Goal: Register for event/course

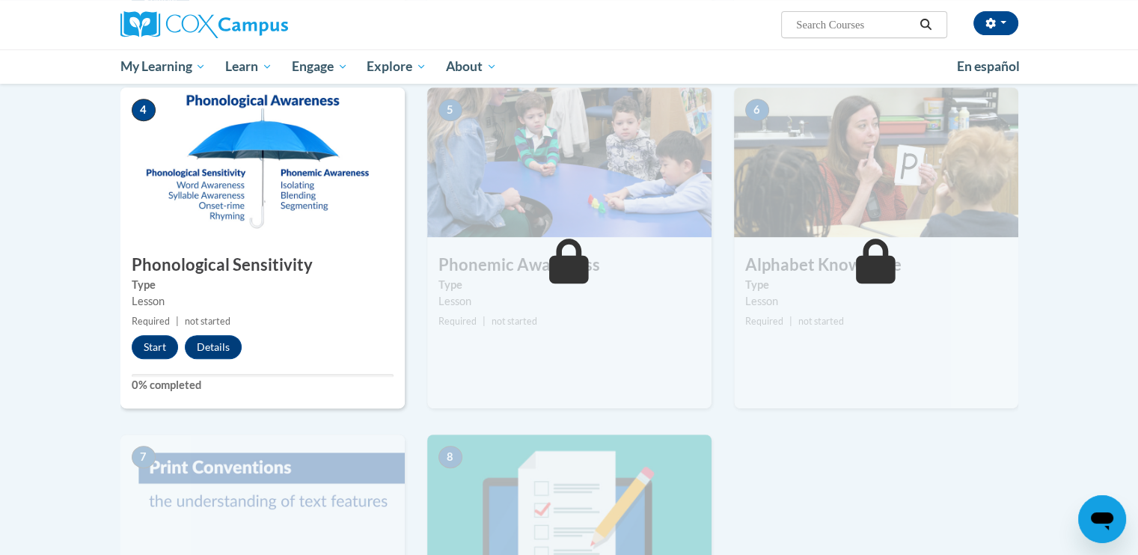
drag, startPoint x: 144, startPoint y: 341, endPoint x: 302, endPoint y: 373, distance: 161.7
click at [503, 354] on div "5 Phonemic Awareness Type Lesson Required | not started Start Details Feedback" at bounding box center [569, 248] width 284 height 321
click at [155, 343] on button "Start" at bounding box center [155, 347] width 46 height 24
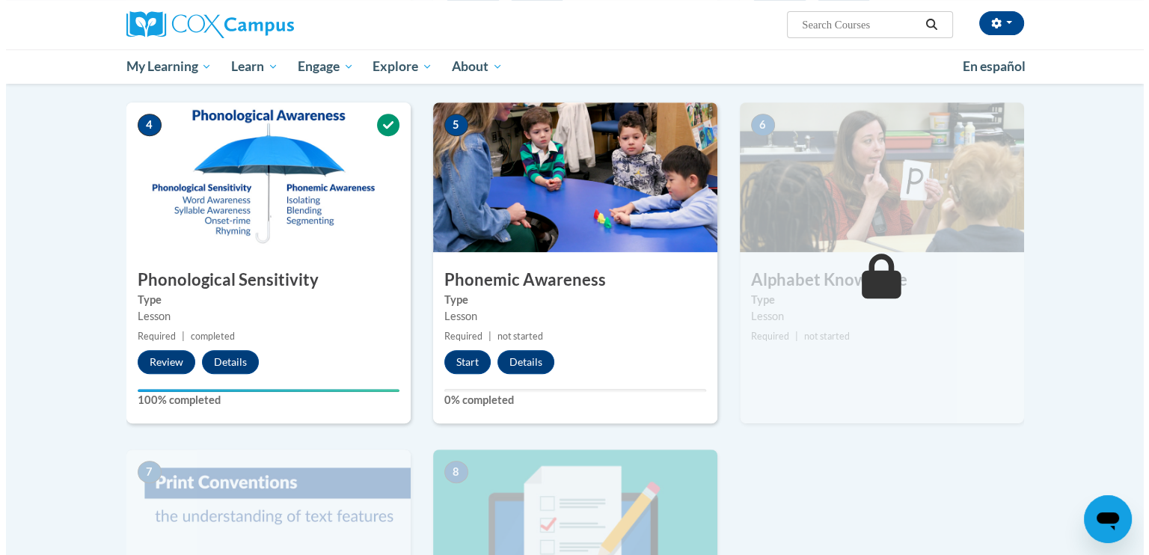
scroll to position [673, 0]
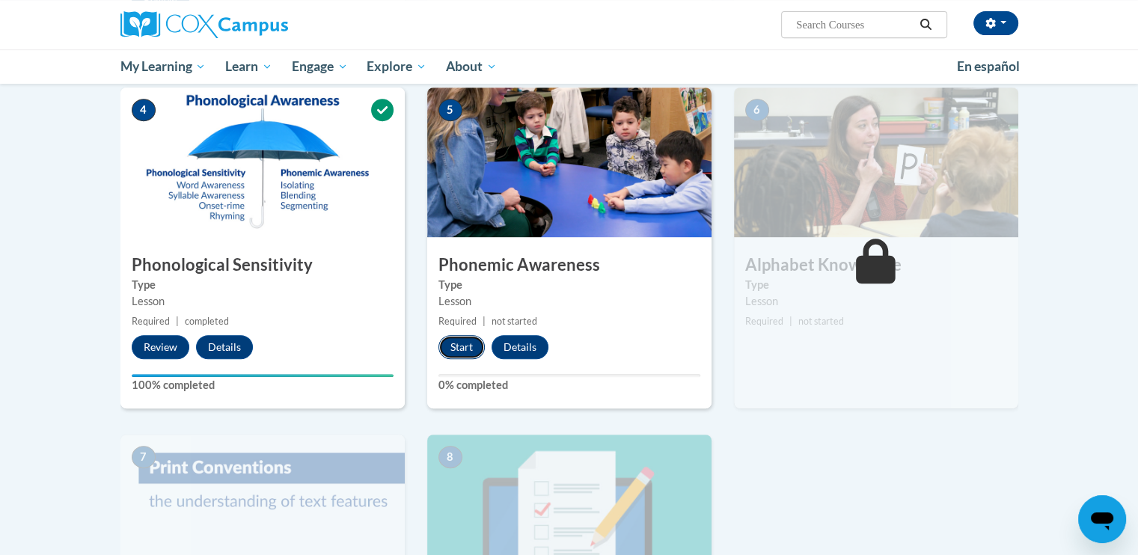
click at [459, 345] on button "Start" at bounding box center [461, 347] width 46 height 24
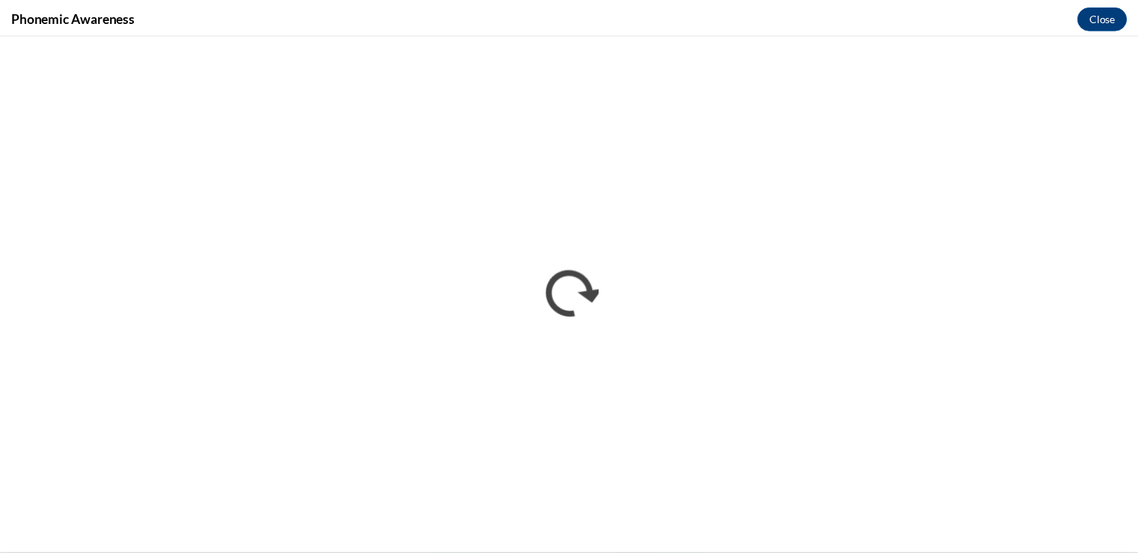
scroll to position [0, 0]
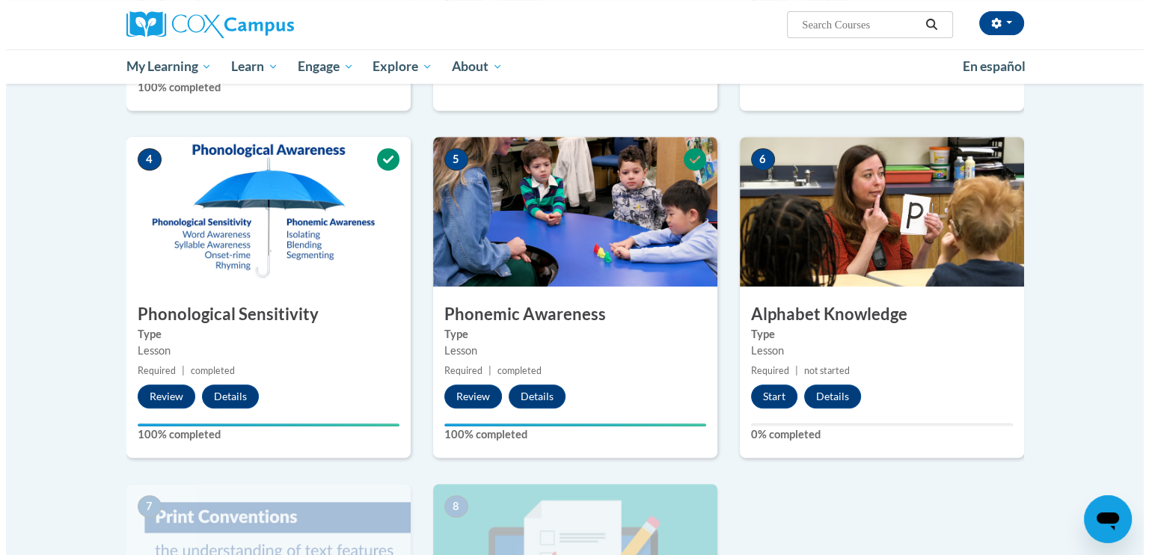
scroll to position [598, 0]
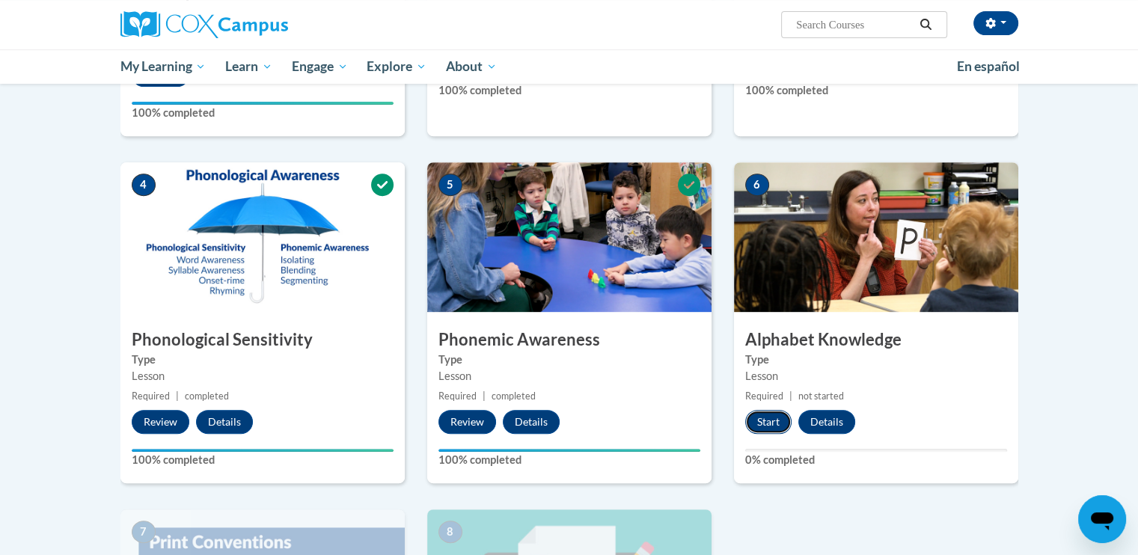
click at [771, 416] on button "Start" at bounding box center [768, 422] width 46 height 24
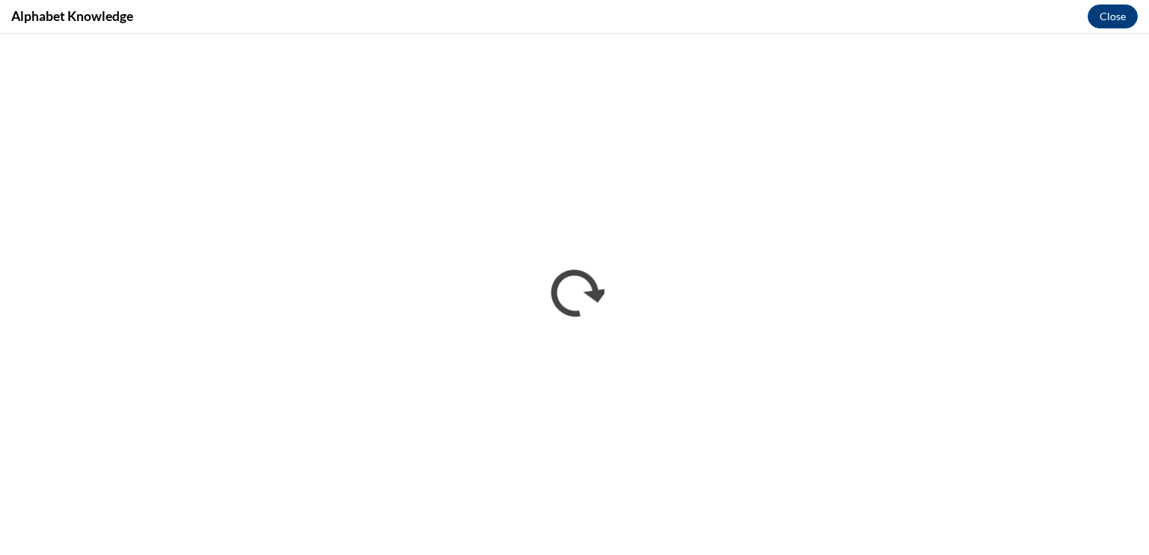
scroll to position [0, 0]
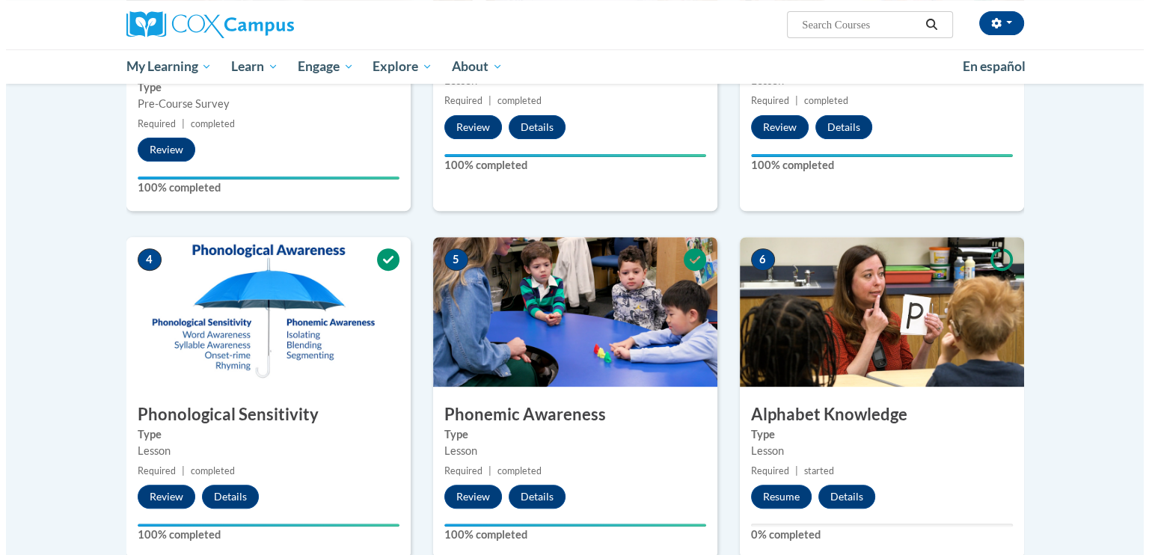
scroll to position [673, 0]
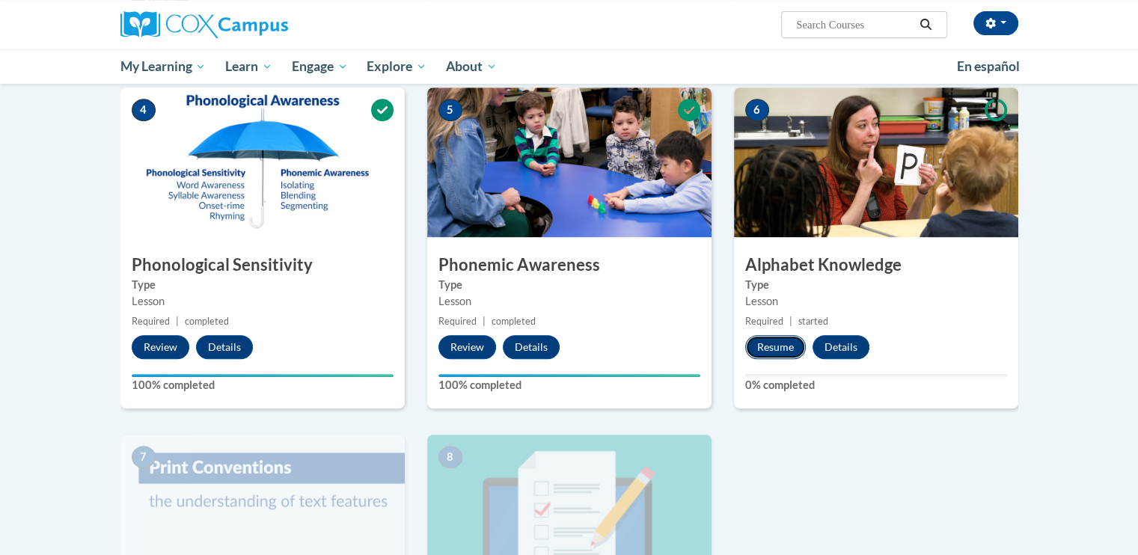
click at [777, 346] on button "Resume" at bounding box center [775, 347] width 61 height 24
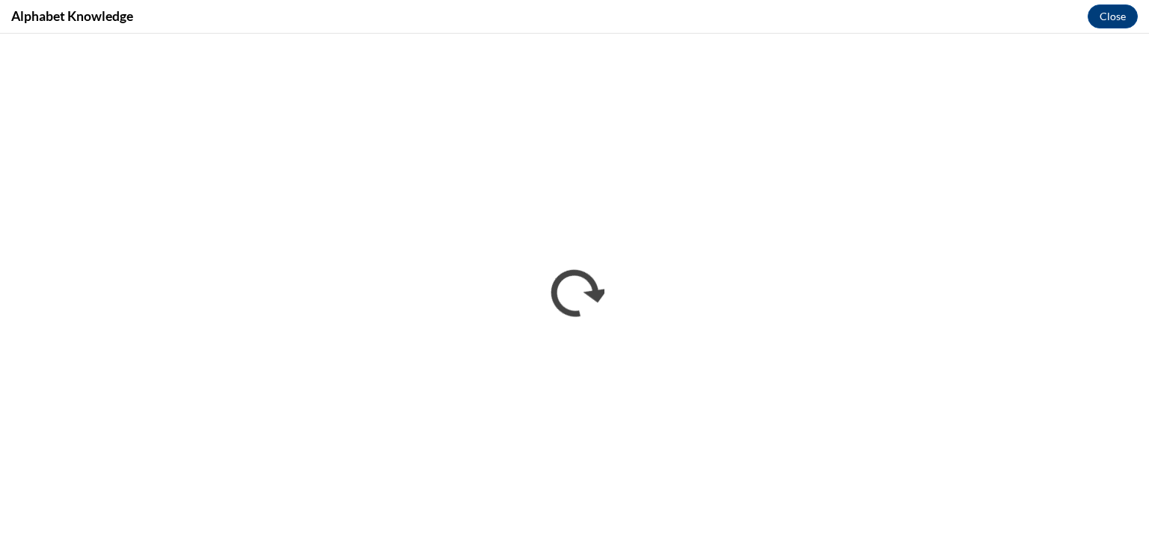
scroll to position [0, 0]
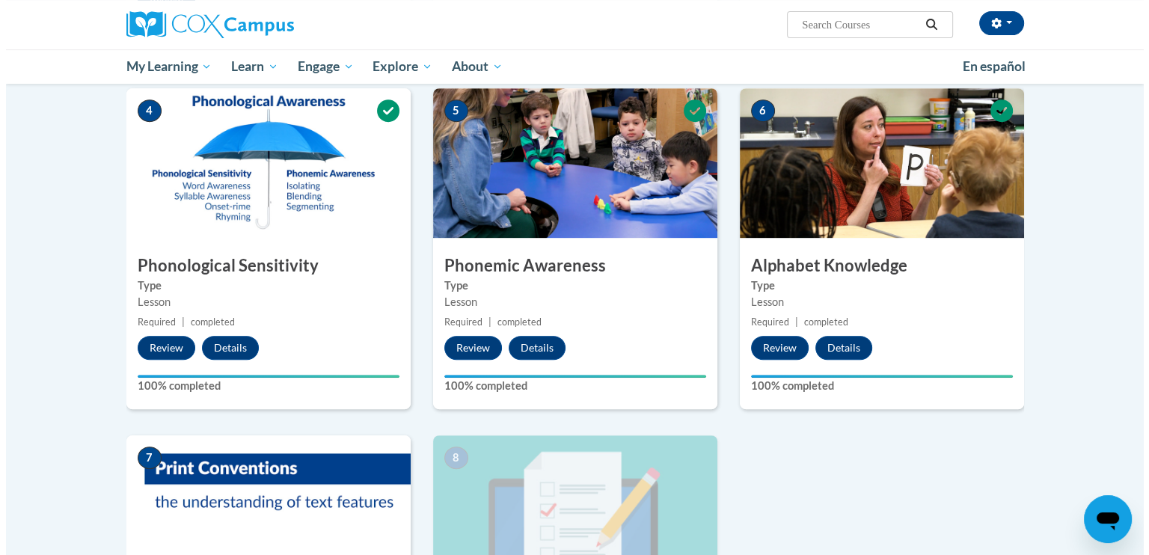
scroll to position [673, 0]
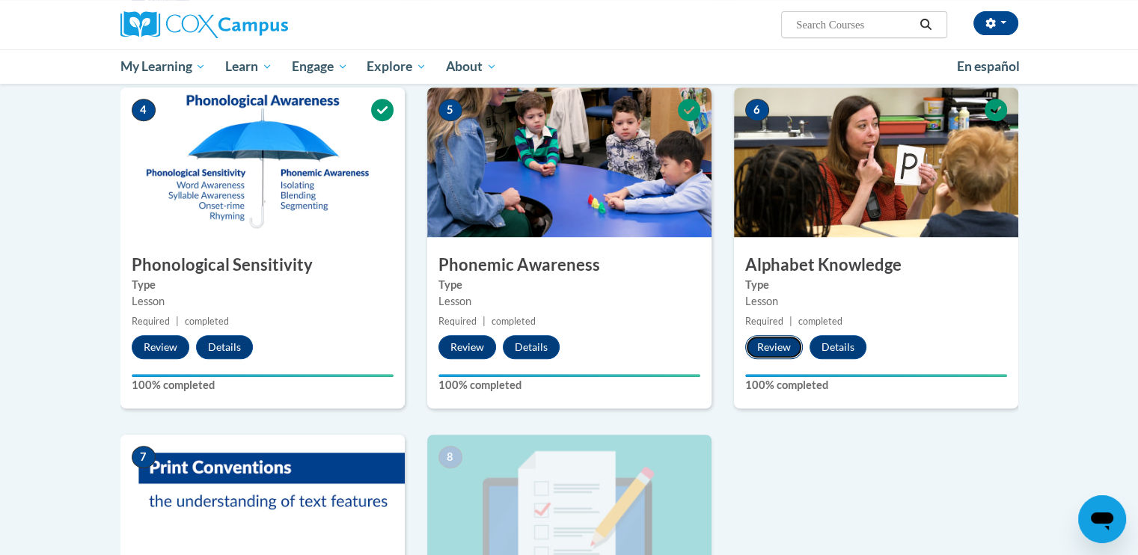
click at [775, 343] on button "Review" at bounding box center [774, 347] width 58 height 24
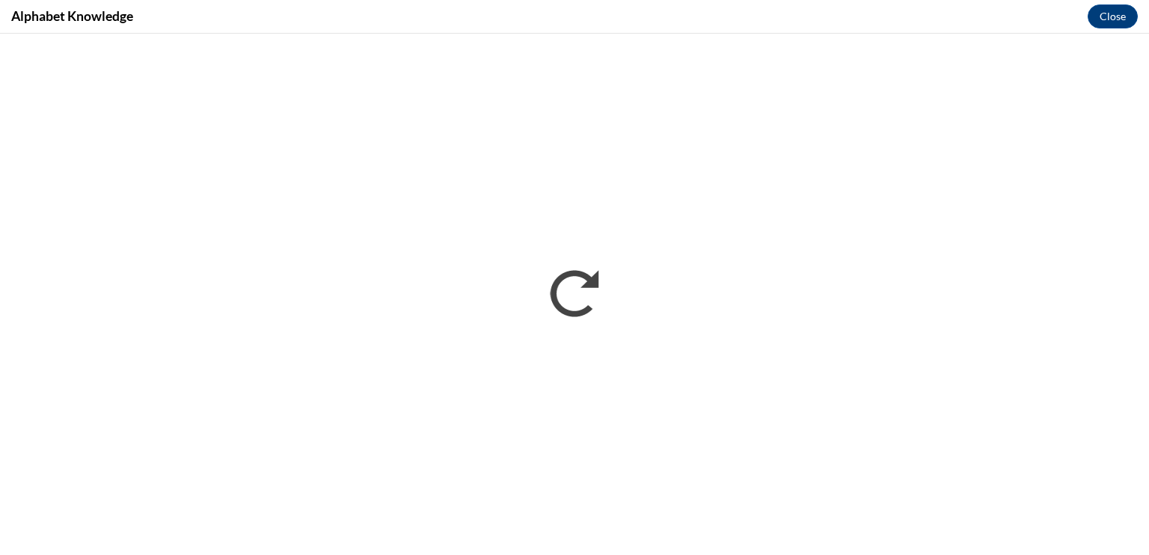
scroll to position [0, 0]
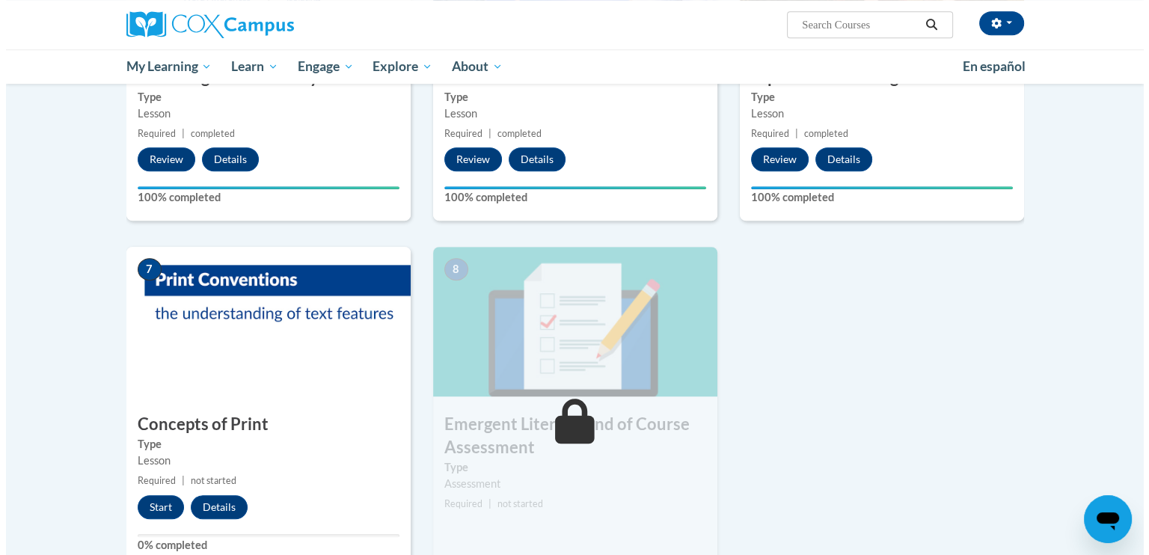
scroll to position [898, 0]
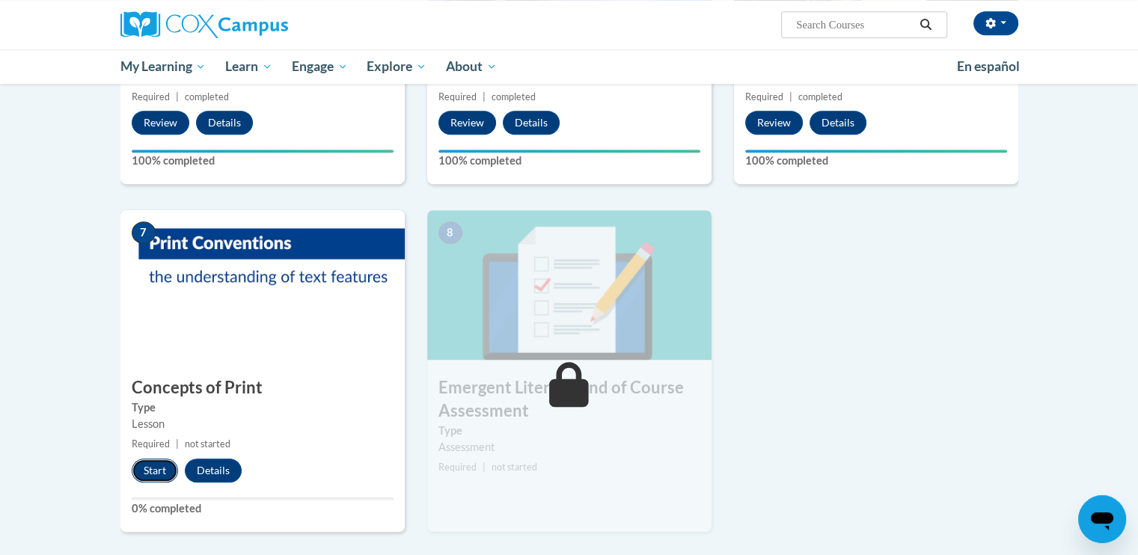
click at [146, 465] on button "Start" at bounding box center [155, 471] width 46 height 24
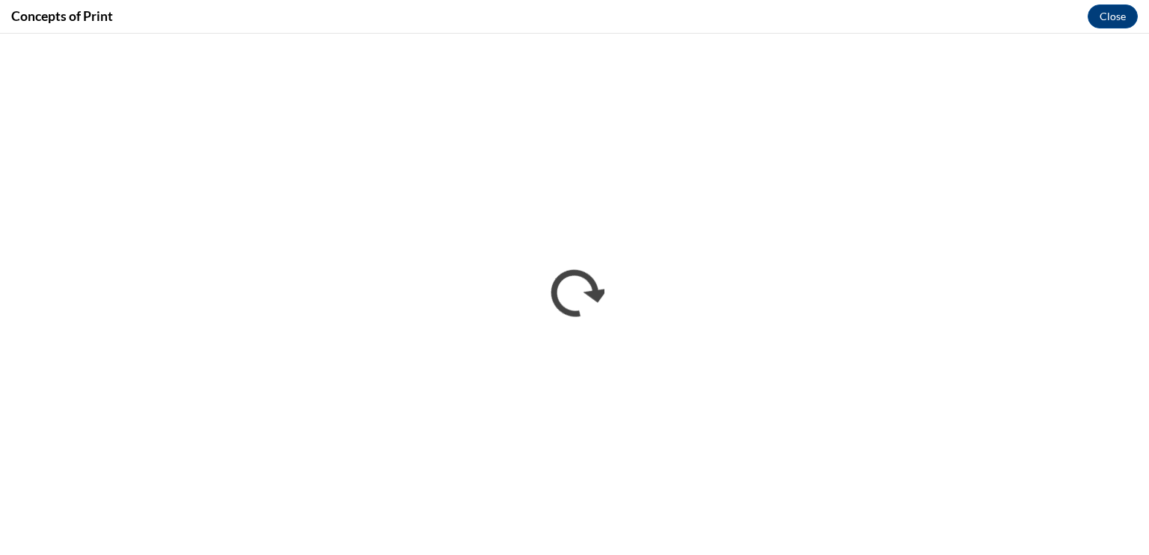
scroll to position [0, 0]
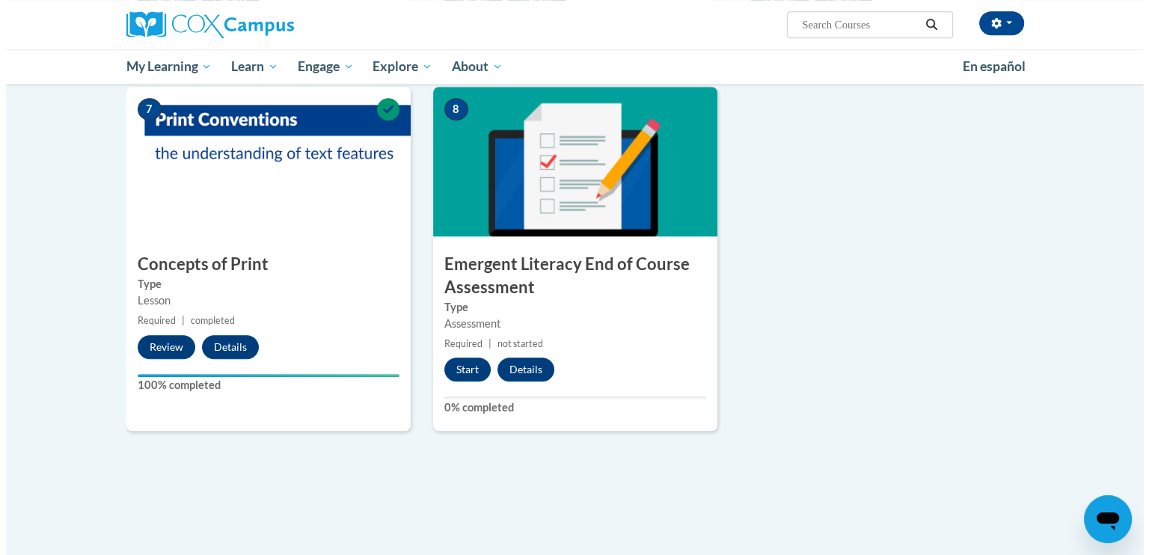
scroll to position [1047, 0]
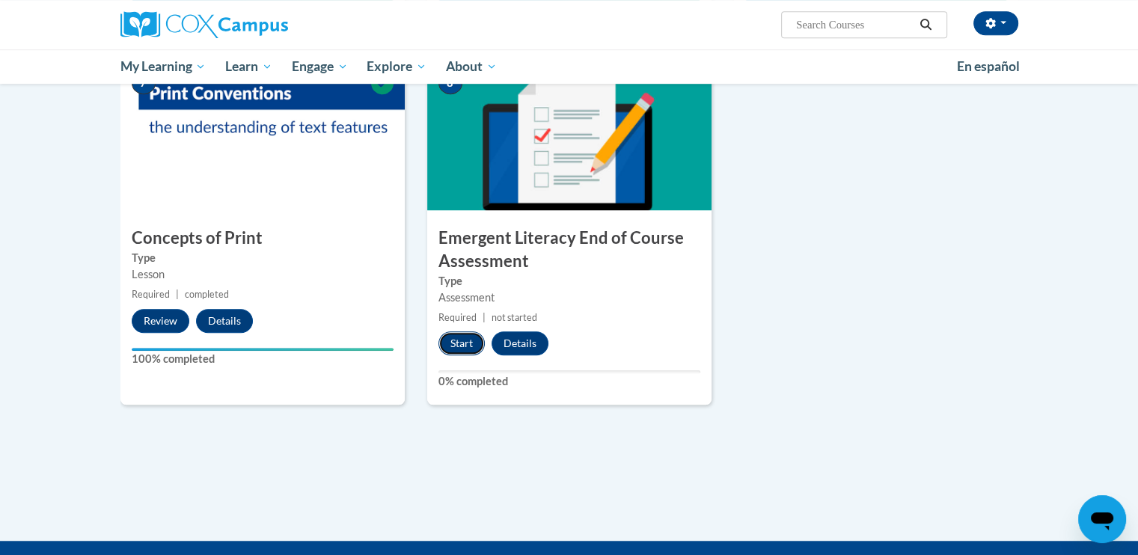
click at [459, 342] on button "Start" at bounding box center [461, 343] width 46 height 24
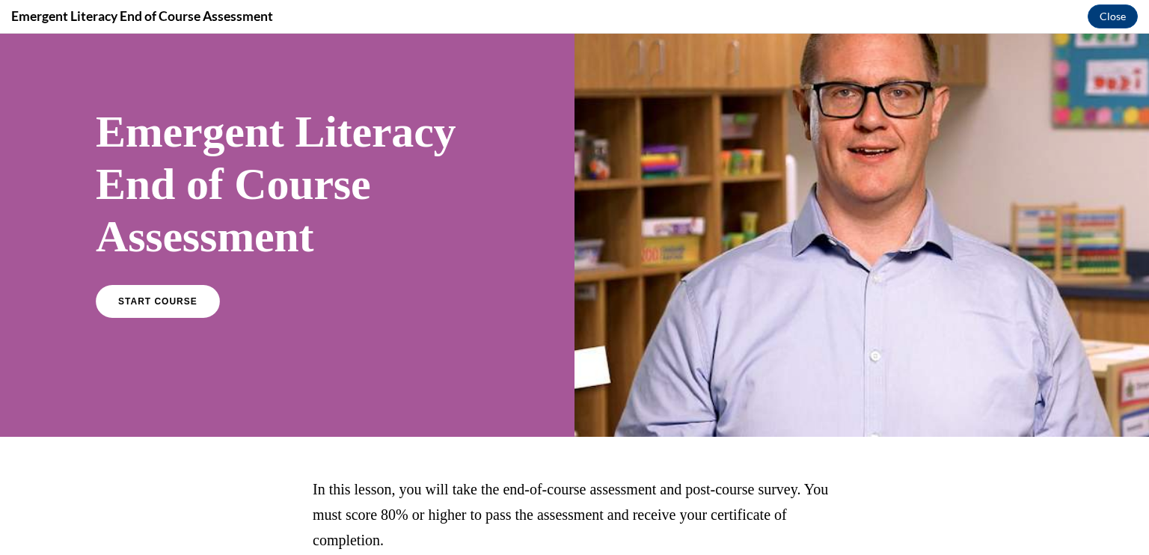
scroll to position [75, 0]
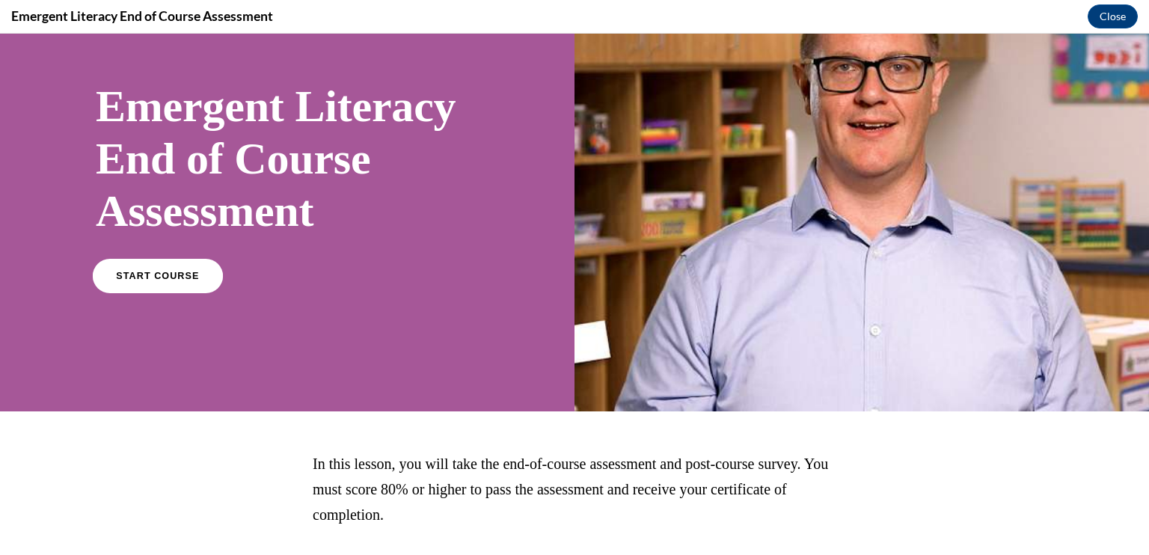
click at [180, 276] on span "START COURSE" at bounding box center [157, 276] width 83 height 11
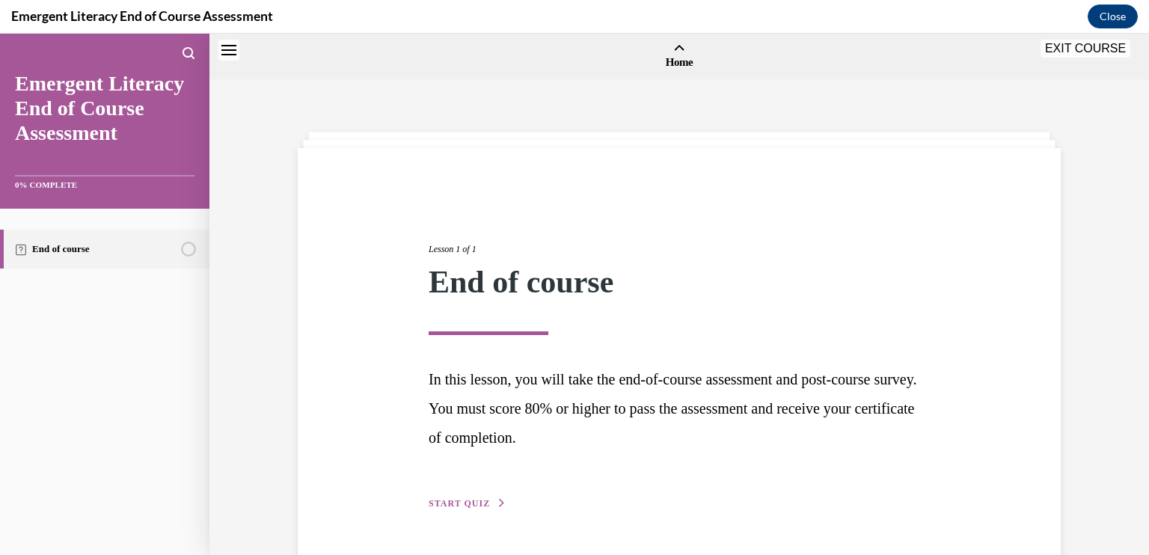
scroll to position [46, 0]
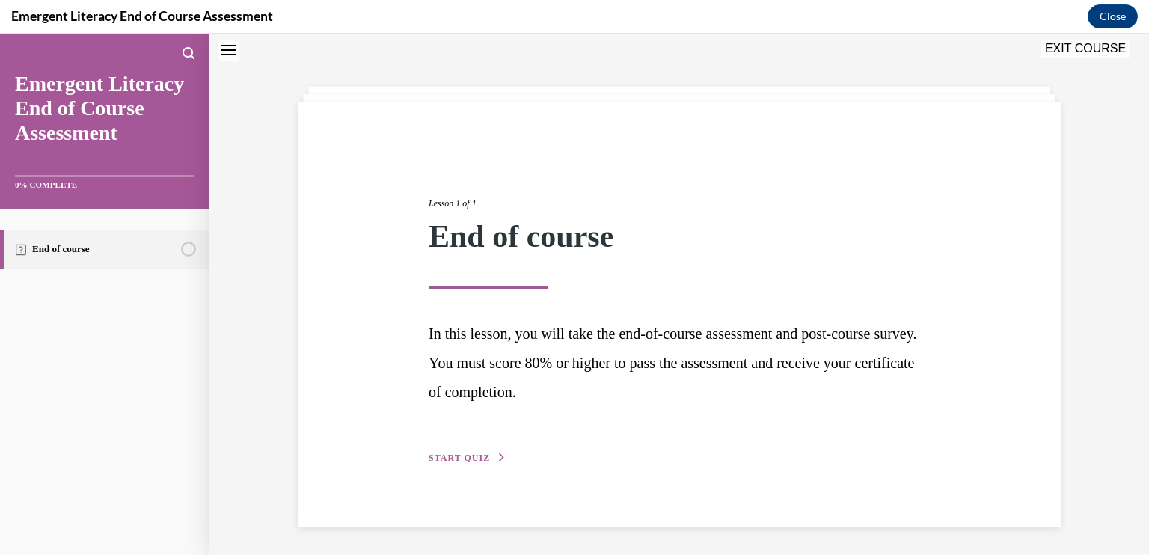
click at [436, 453] on span "START QUIZ" at bounding box center [459, 458] width 61 height 10
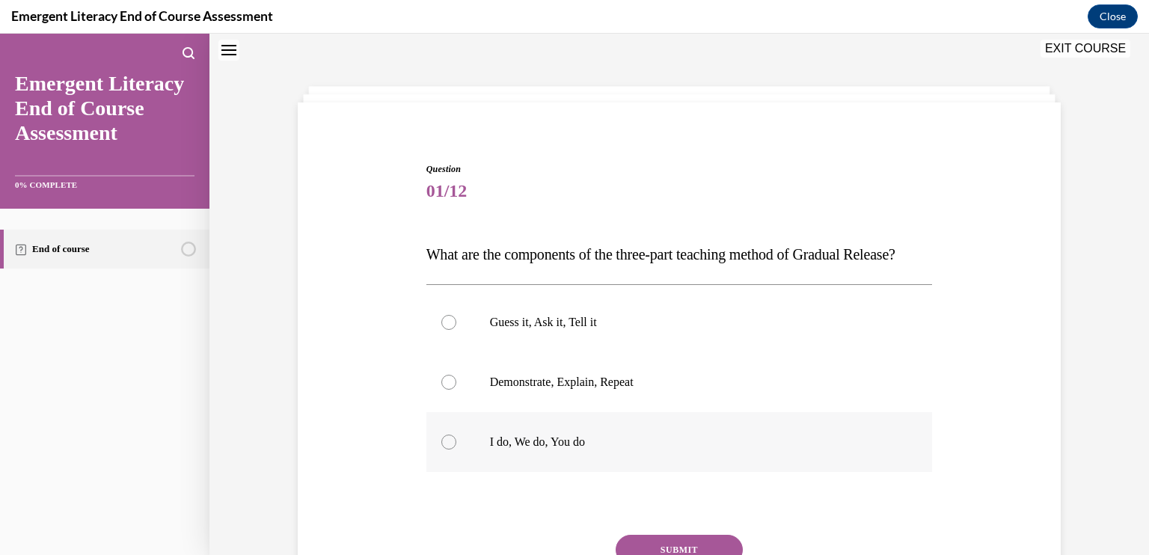
click at [443, 450] on div at bounding box center [448, 442] width 15 height 15
click at [443, 450] on input "I do, We do, You do" at bounding box center [448, 442] width 15 height 15
radio input "true"
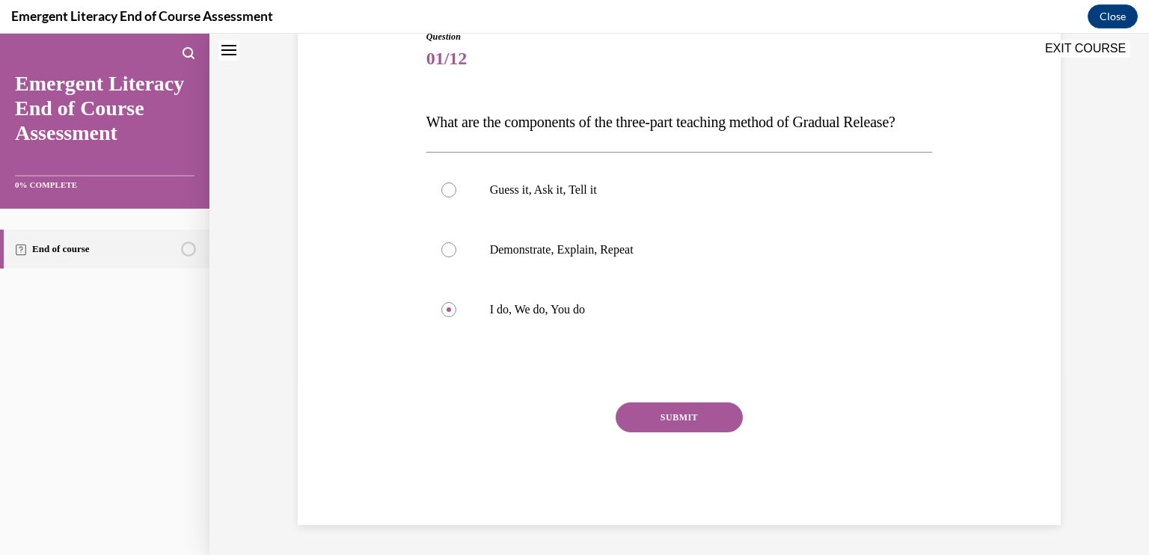
click at [632, 418] on button "SUBMIT" at bounding box center [679, 417] width 127 height 30
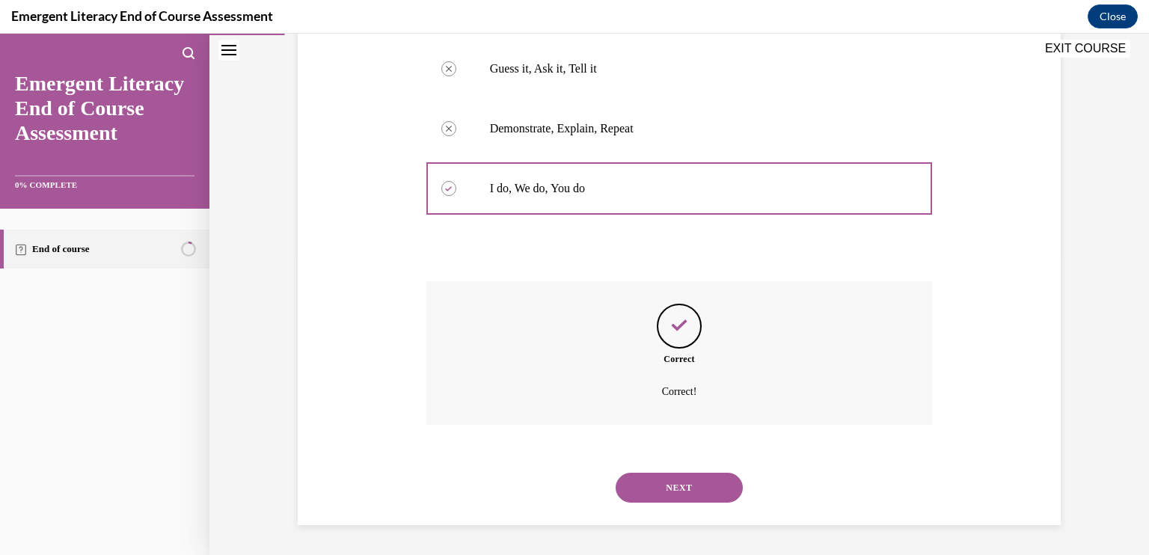
scroll to position [329, 0]
click at [700, 485] on button "NEXT" at bounding box center [679, 488] width 127 height 30
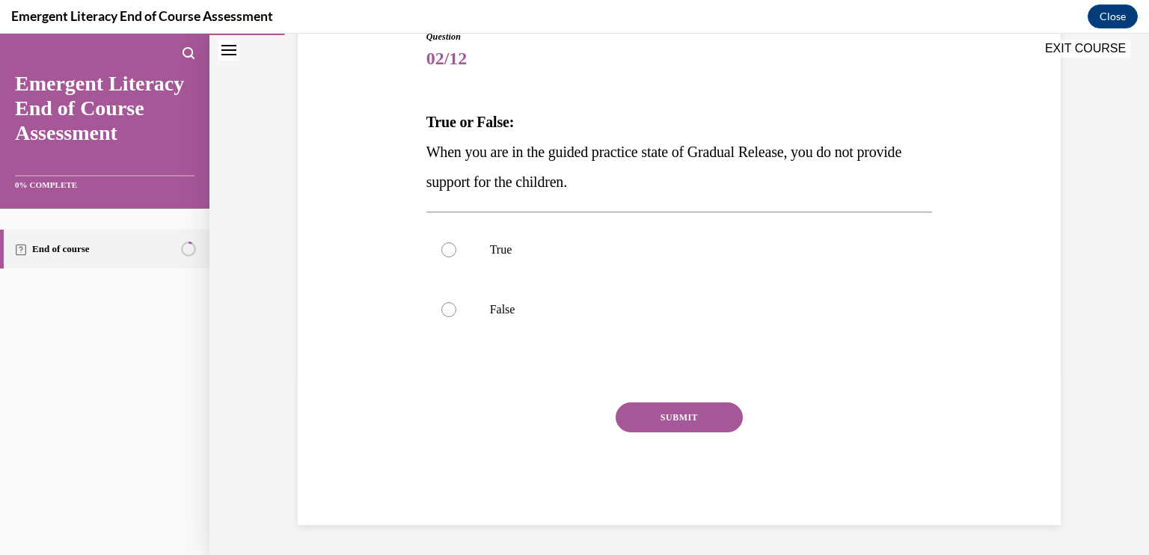
scroll to position [166, 0]
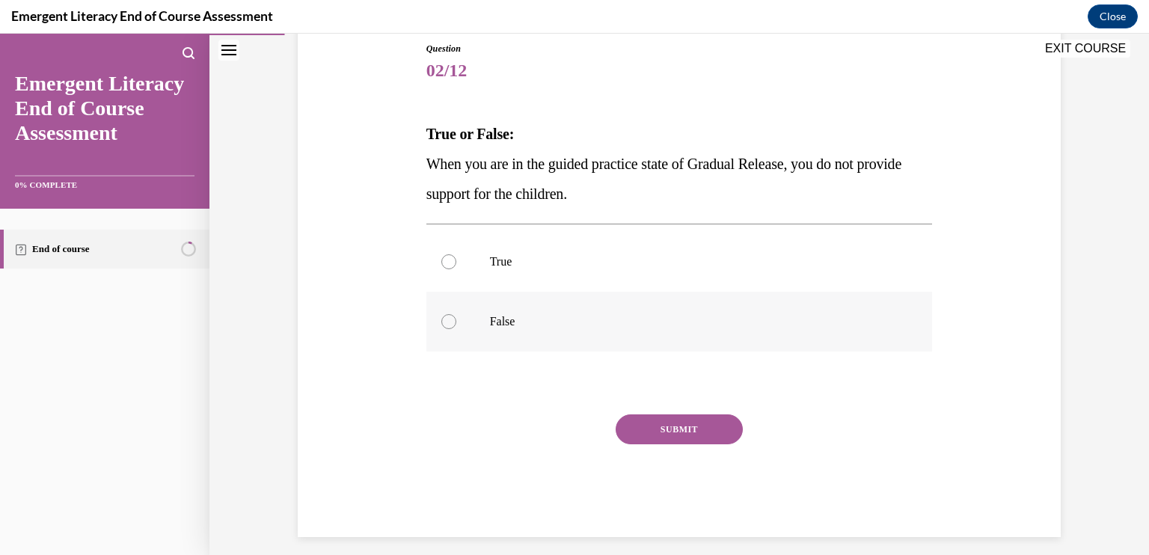
click at [447, 324] on div at bounding box center [448, 321] width 15 height 15
click at [447, 324] on input "False" at bounding box center [448, 321] width 15 height 15
radio input "true"
click at [706, 431] on button "SUBMIT" at bounding box center [679, 429] width 127 height 30
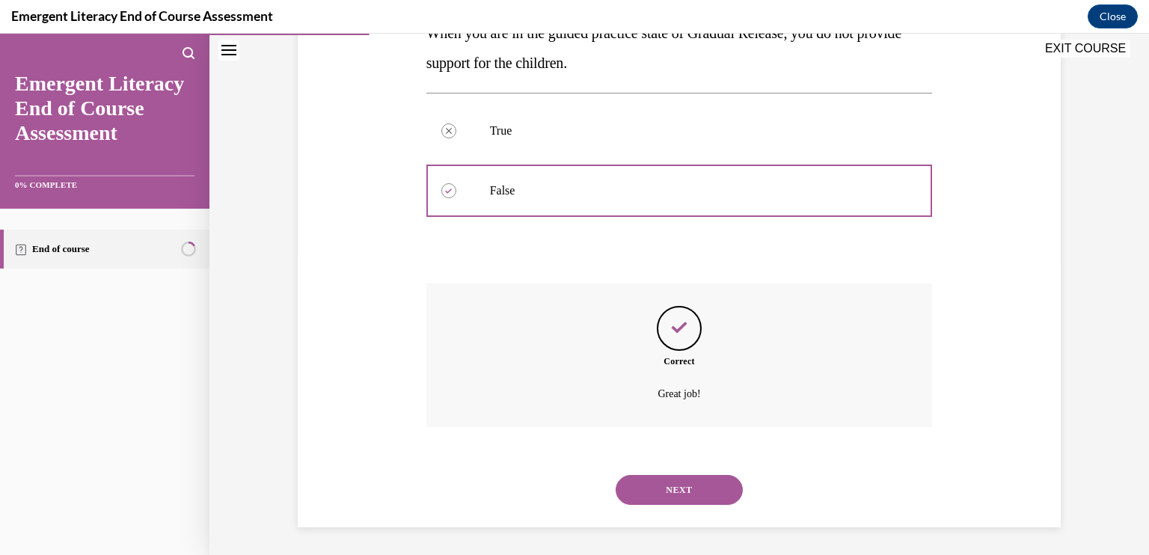
scroll to position [299, 0]
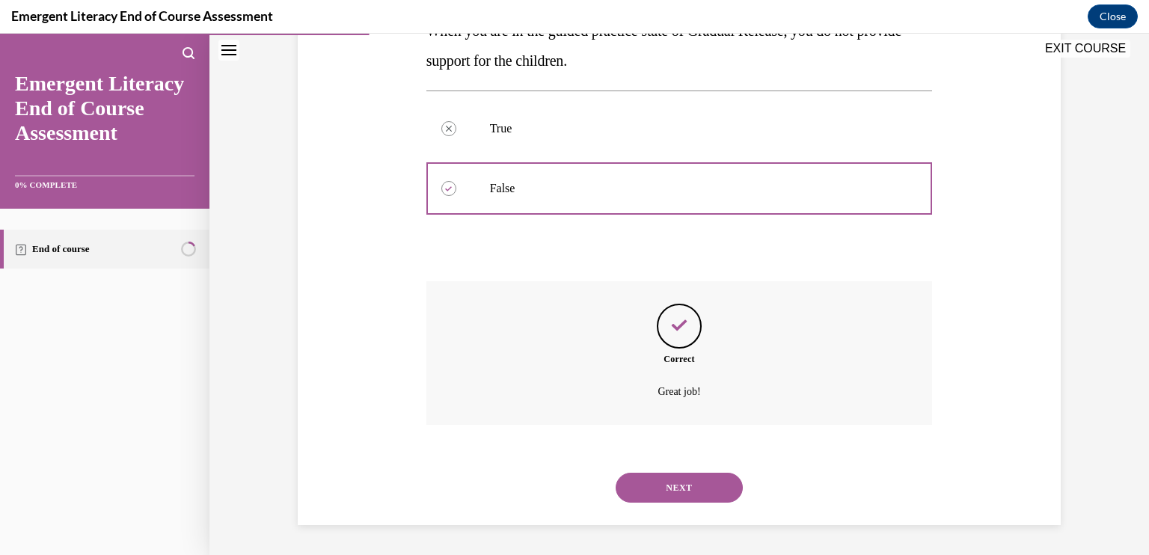
click at [678, 478] on button "NEXT" at bounding box center [679, 488] width 127 height 30
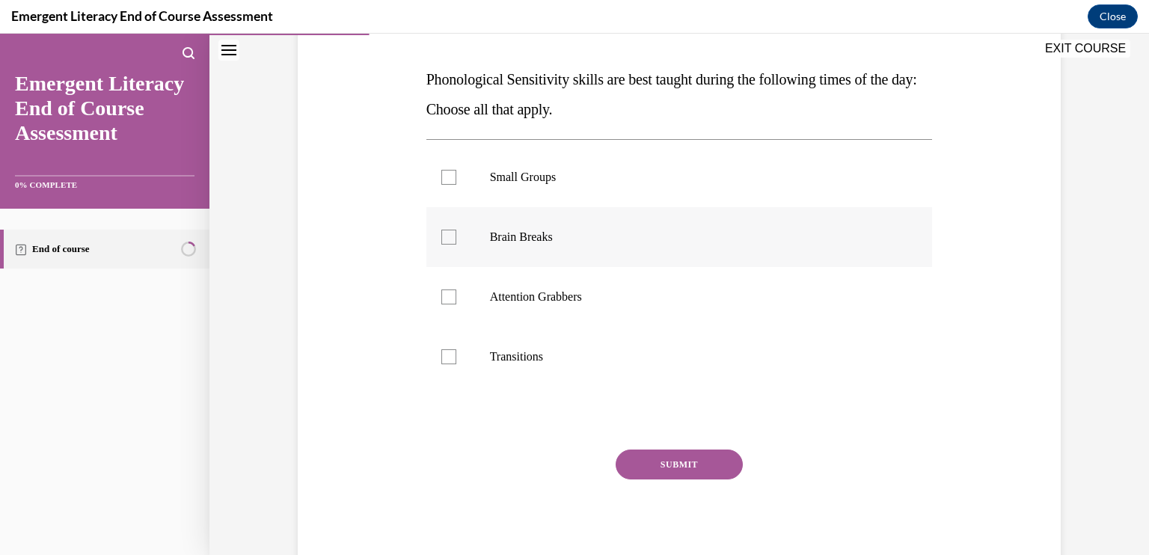
scroll to position [224, 0]
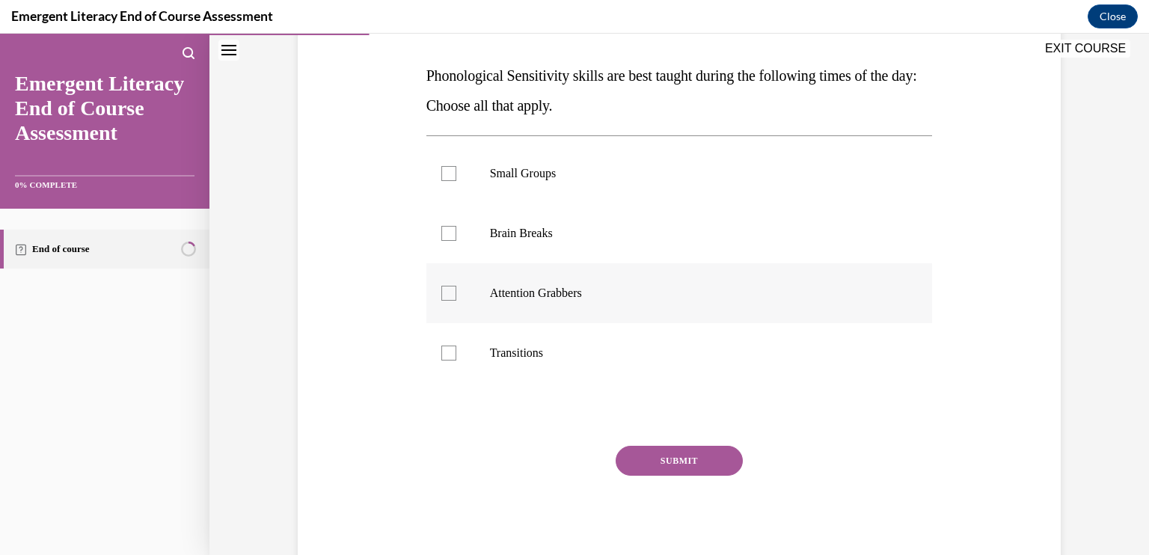
drag, startPoint x: 440, startPoint y: 233, endPoint x: 450, endPoint y: 264, distance: 32.4
click at [441, 234] on div at bounding box center [448, 233] width 15 height 15
click at [441, 234] on input "Brain Breaks" at bounding box center [448, 233] width 15 height 15
checkbox input "true"
click at [444, 293] on div at bounding box center [448, 293] width 15 height 15
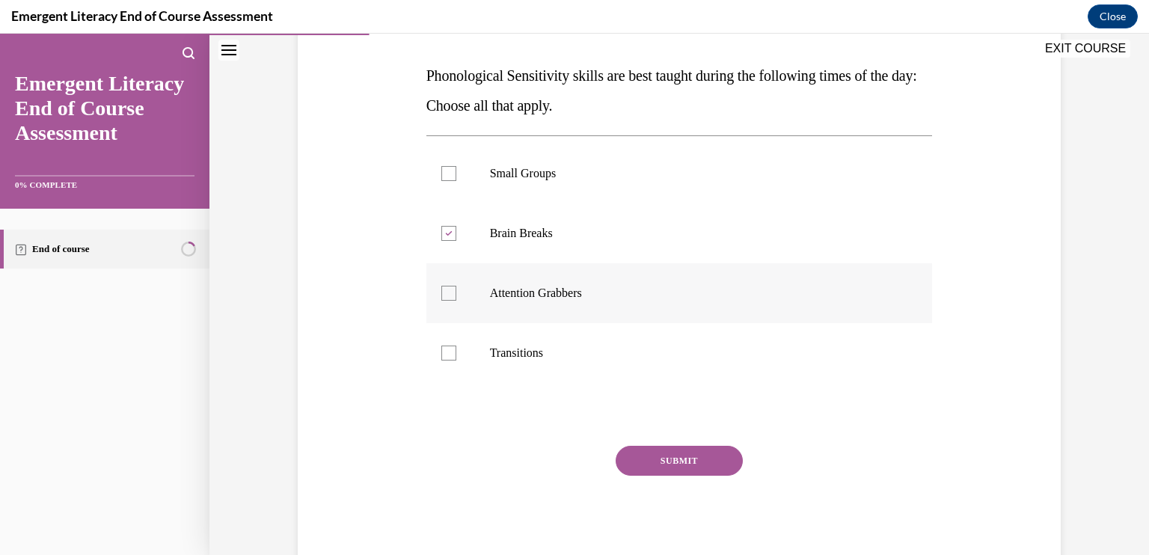
click at [444, 293] on input "Attention Grabbers" at bounding box center [448, 293] width 15 height 15
checkbox input "true"
click at [444, 351] on div at bounding box center [448, 353] width 15 height 15
click at [444, 351] on input "Transitions" at bounding box center [448, 353] width 15 height 15
checkbox input "true"
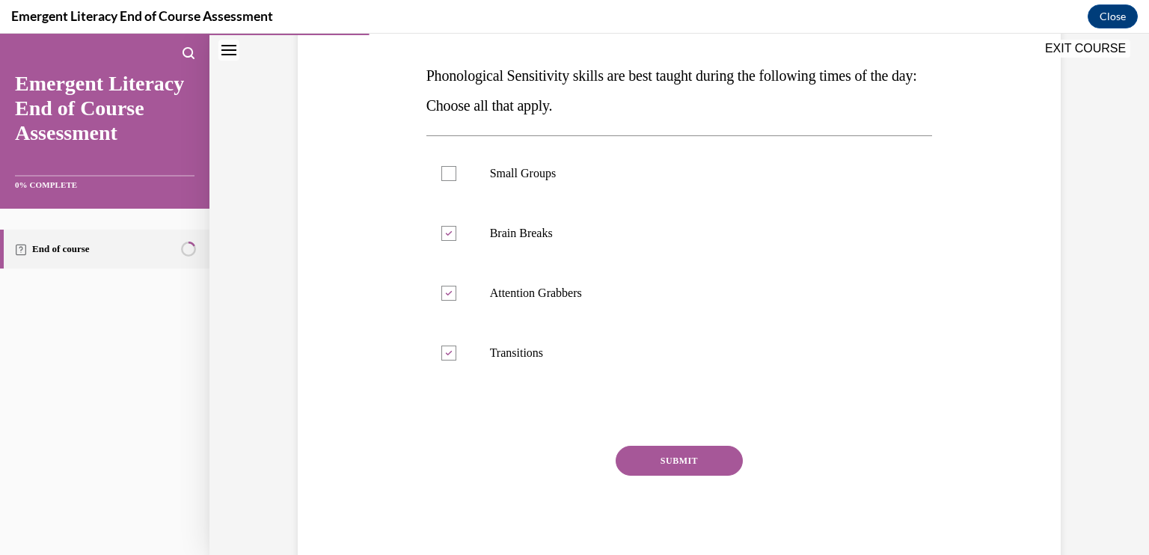
click at [705, 460] on button "SUBMIT" at bounding box center [679, 461] width 127 height 30
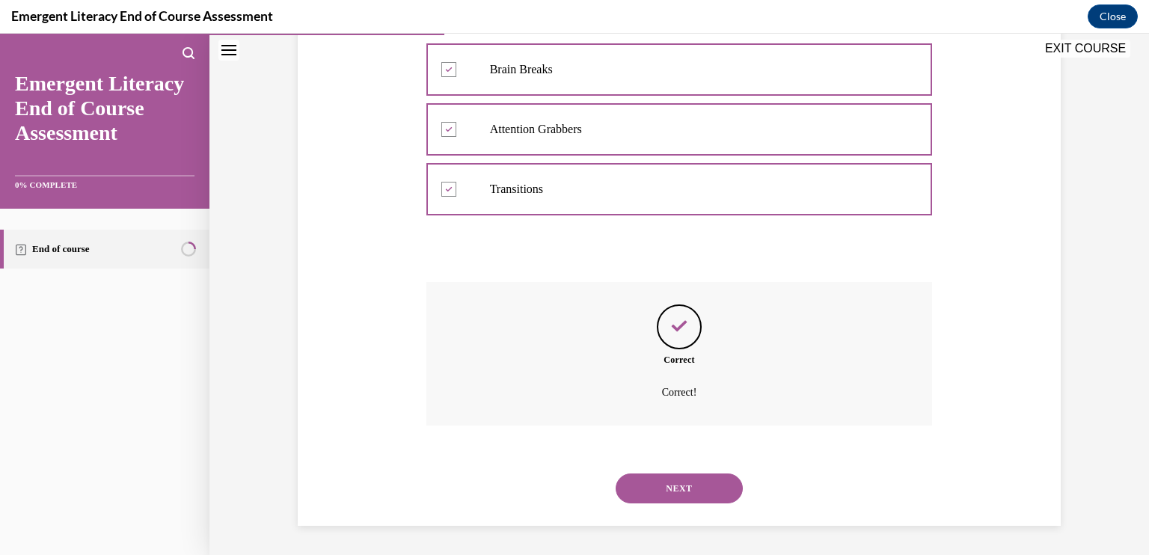
scroll to position [389, 0]
click at [675, 485] on button "NEXT" at bounding box center [679, 488] width 127 height 30
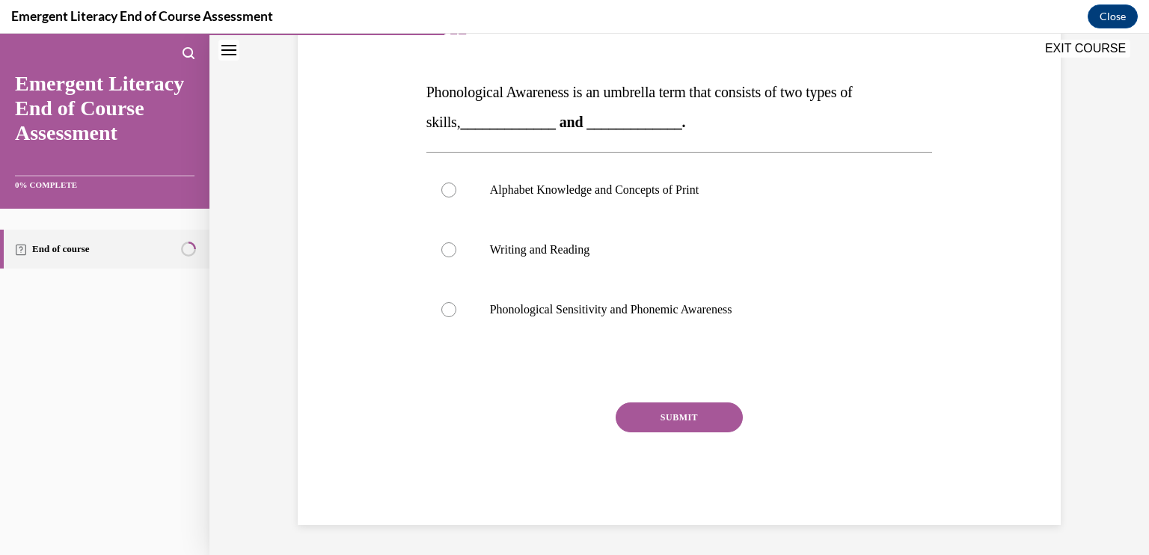
scroll to position [166, 0]
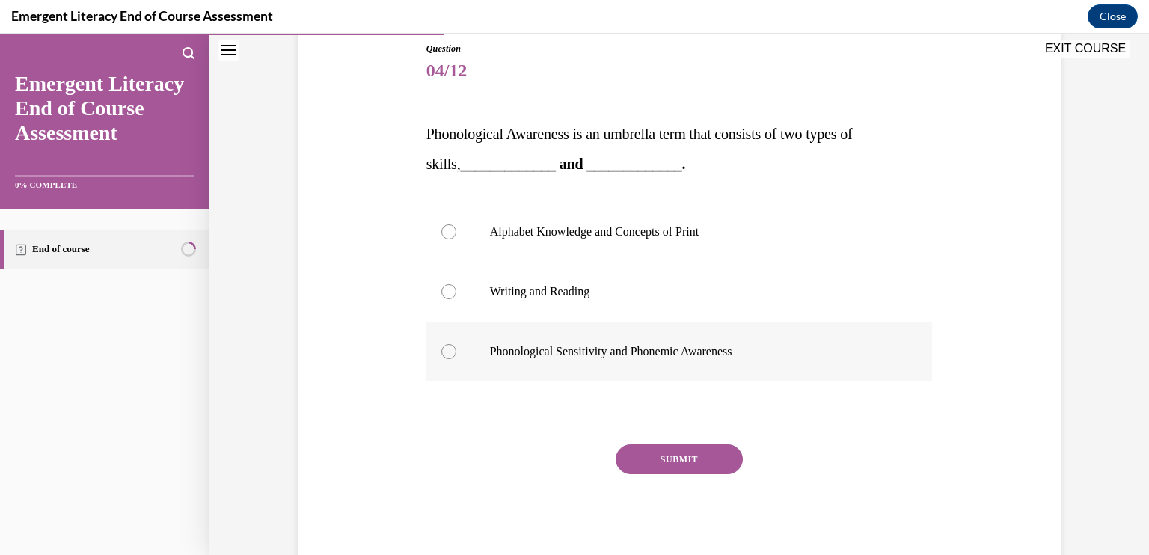
click at [444, 349] on div at bounding box center [448, 351] width 15 height 15
click at [444, 349] on input "Phonological Sensitivity and Phonemic Awareness" at bounding box center [448, 351] width 15 height 15
radio input "true"
click at [636, 453] on button "SUBMIT" at bounding box center [679, 459] width 127 height 30
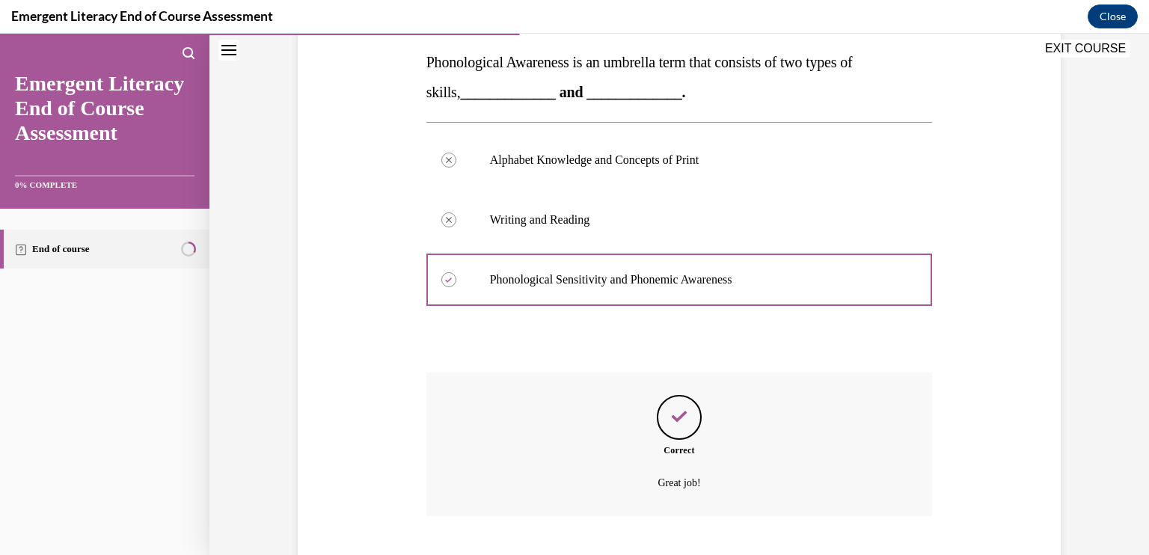
scroll to position [329, 0]
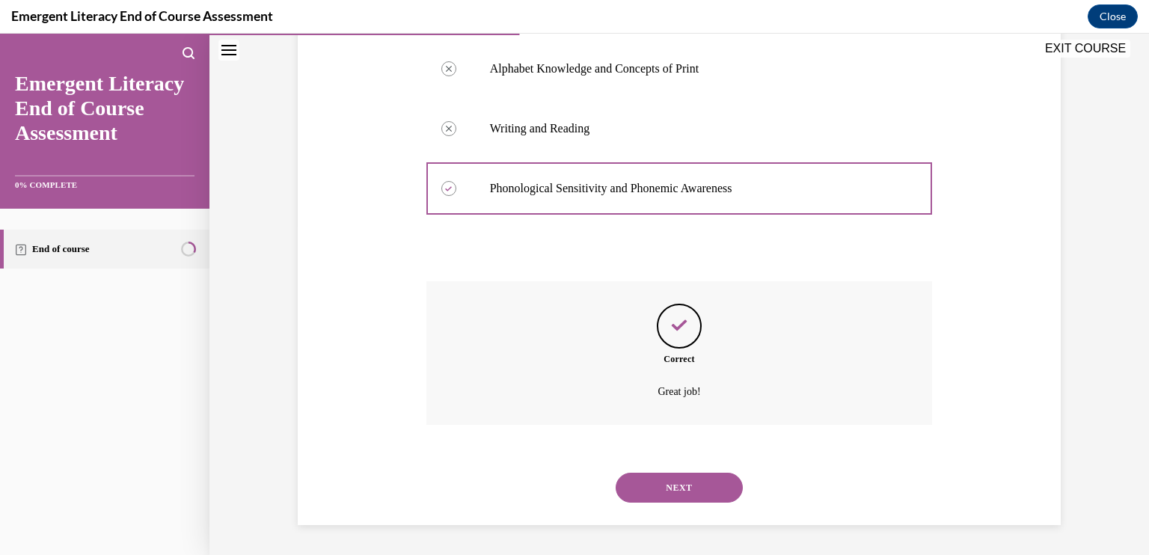
click at [685, 483] on button "NEXT" at bounding box center [679, 488] width 127 height 30
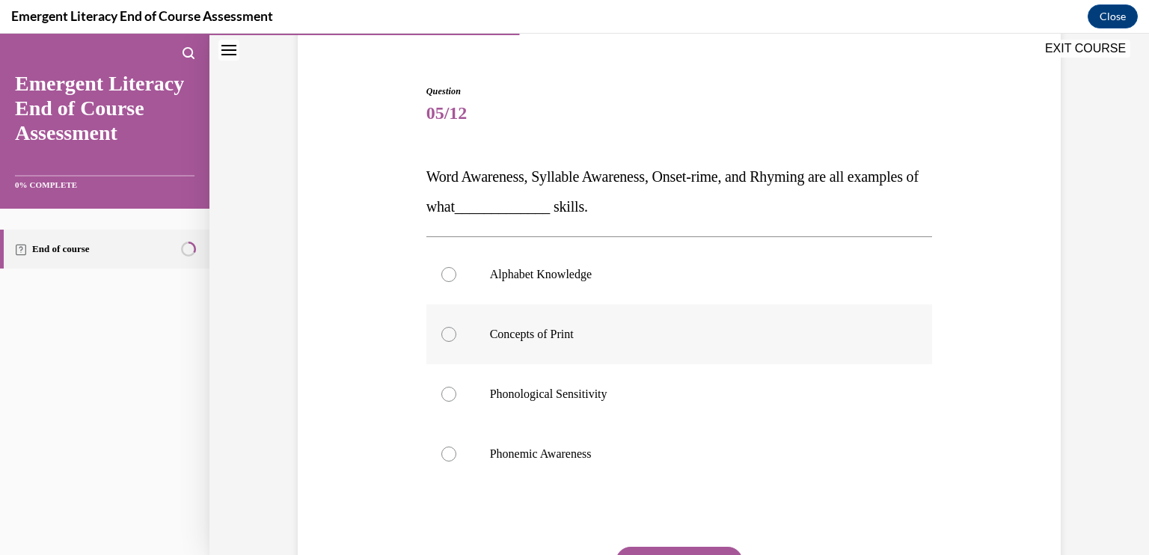
scroll to position [150, 0]
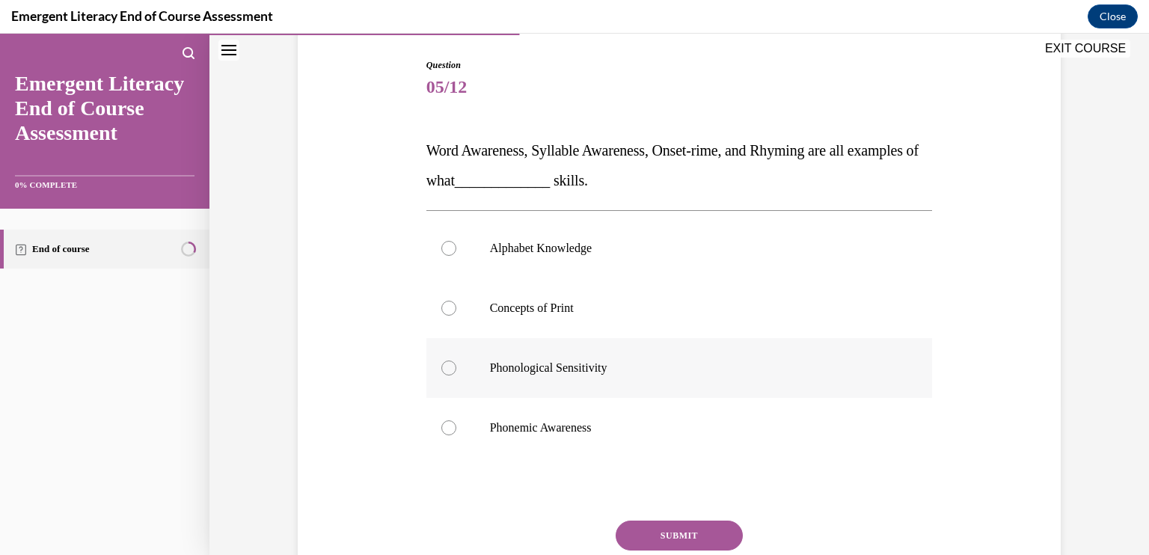
click at [444, 368] on div at bounding box center [448, 368] width 15 height 15
click at [444, 368] on input "Phonological Sensitivity" at bounding box center [448, 368] width 15 height 15
radio input "true"
click at [655, 529] on button "SUBMIT" at bounding box center [679, 536] width 127 height 30
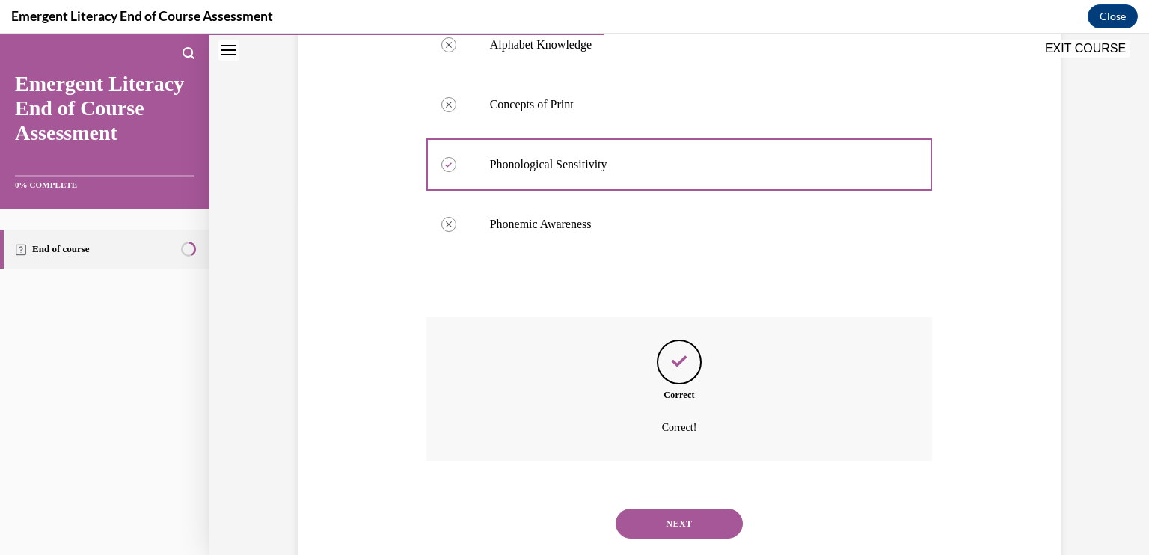
scroll to position [389, 0]
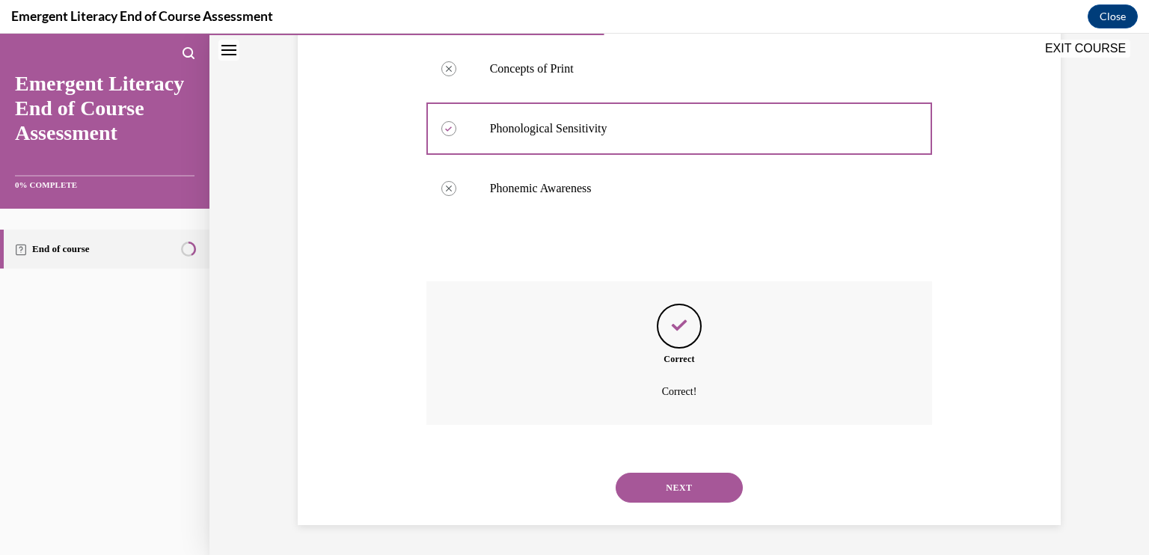
click at [681, 488] on button "NEXT" at bounding box center [679, 488] width 127 height 30
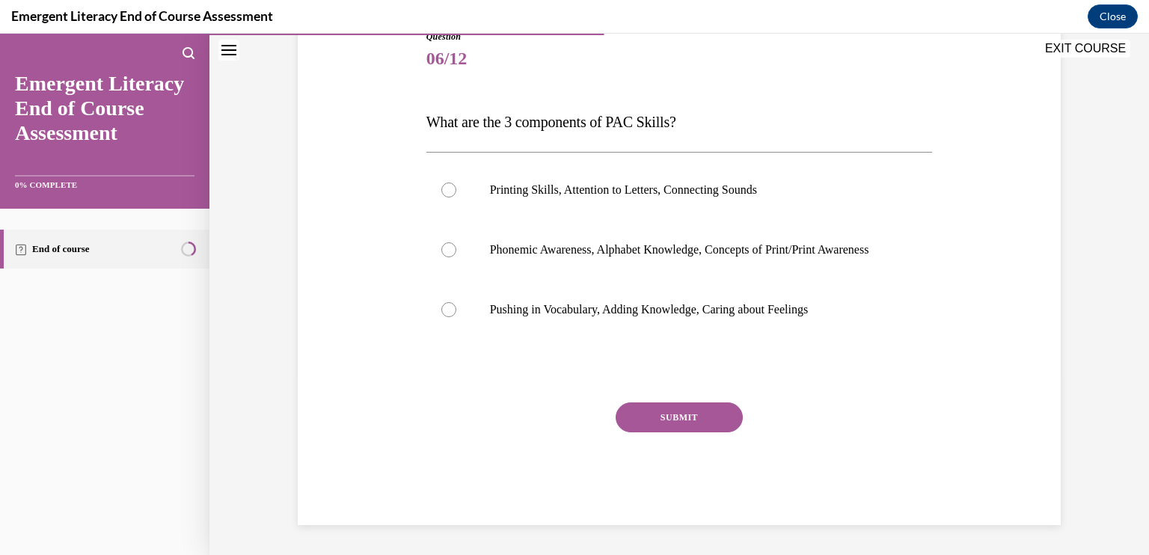
scroll to position [166, 0]
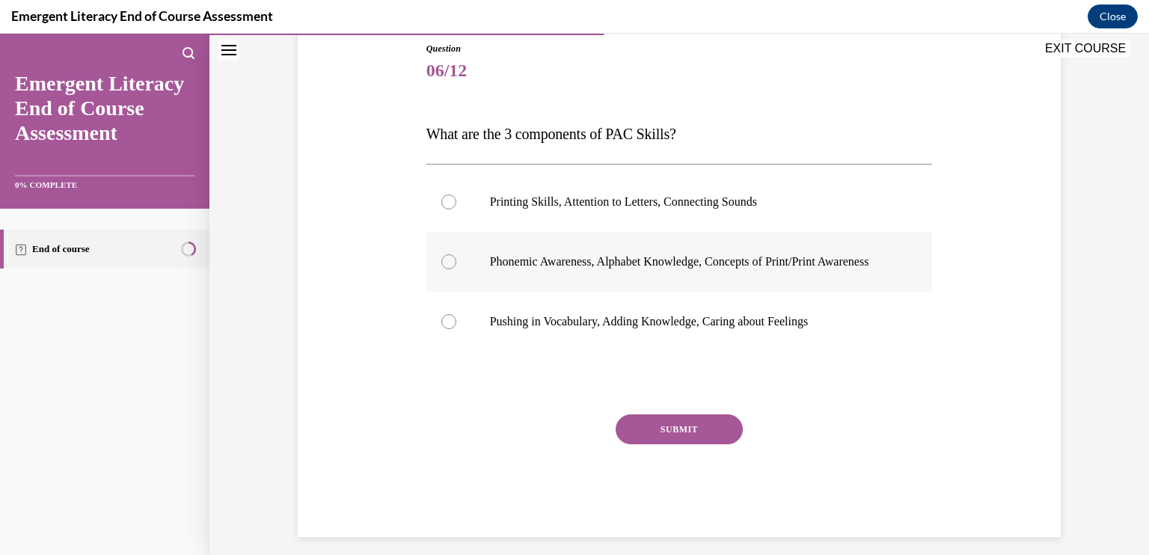
drag, startPoint x: 440, startPoint y: 269, endPoint x: 450, endPoint y: 276, distance: 11.8
click at [441, 269] on div at bounding box center [448, 261] width 15 height 15
click at [441, 269] on input "Phonemic Awareness, Alphabet Knowledge, Concepts of Print/Print Awareness" at bounding box center [448, 261] width 15 height 15
radio input "true"
click at [661, 442] on button "SUBMIT" at bounding box center [679, 429] width 127 height 30
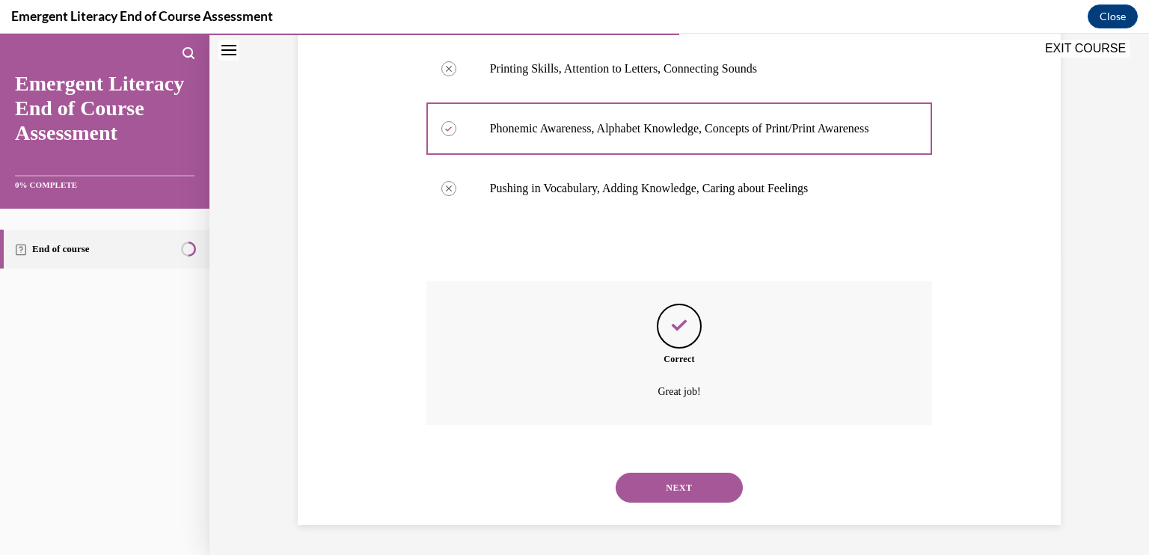
scroll to position [314, 0]
click at [667, 494] on button "NEXT" at bounding box center [679, 488] width 127 height 30
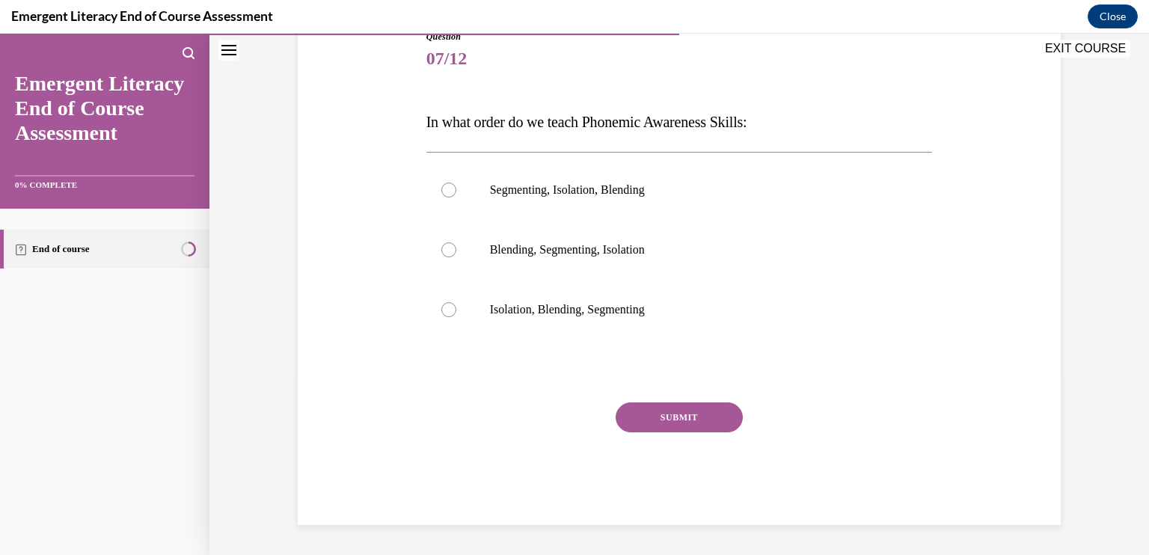
scroll to position [166, 0]
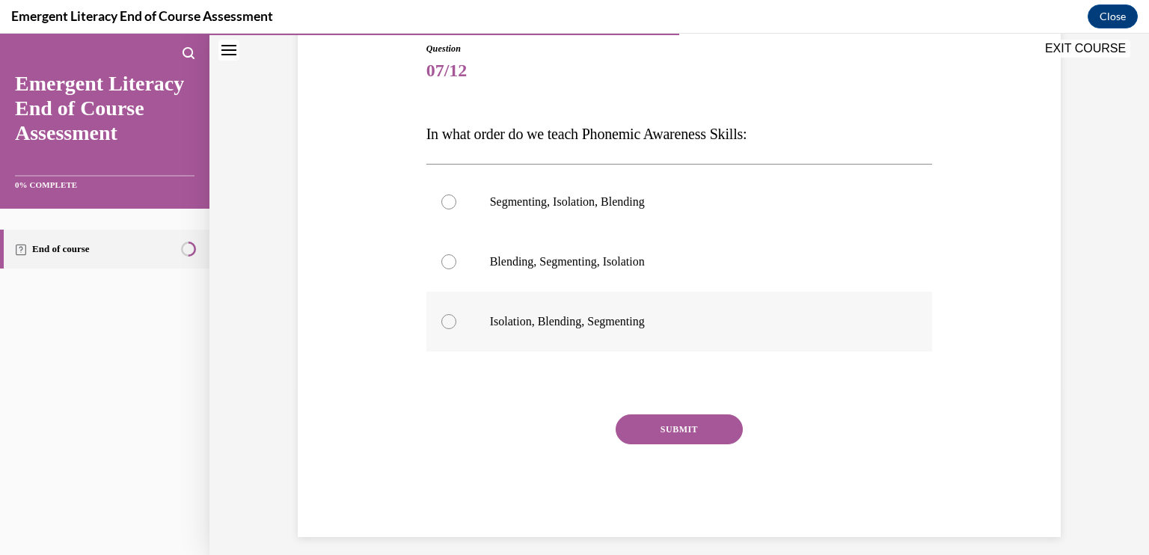
click at [441, 327] on div at bounding box center [448, 321] width 15 height 15
click at [441, 327] on input "Isolation, Blending, Segmenting" at bounding box center [448, 321] width 15 height 15
radio input "true"
click at [681, 423] on button "SUBMIT" at bounding box center [679, 429] width 127 height 30
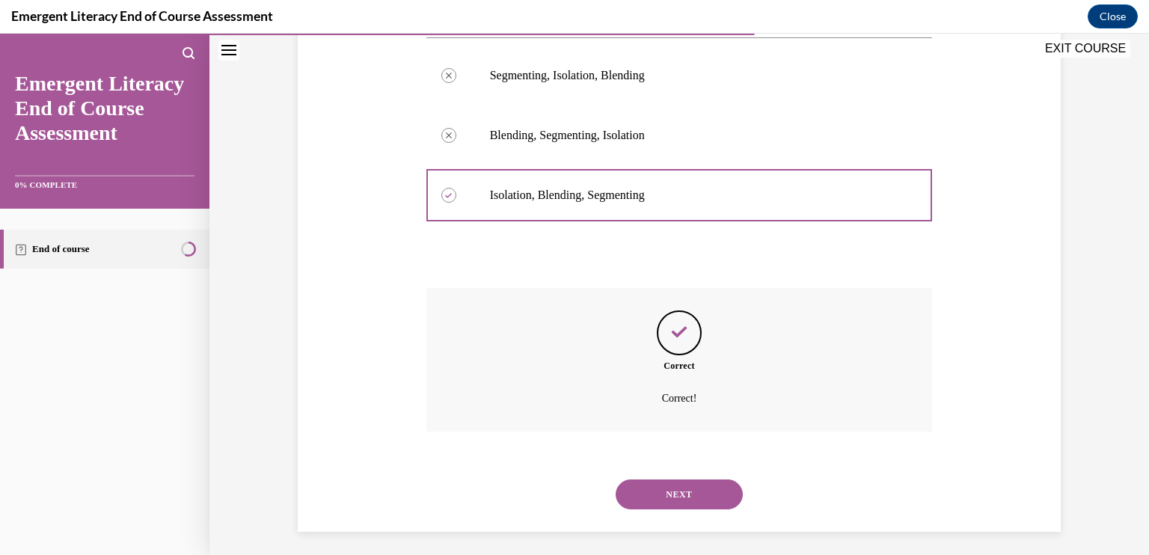
scroll to position [299, 0]
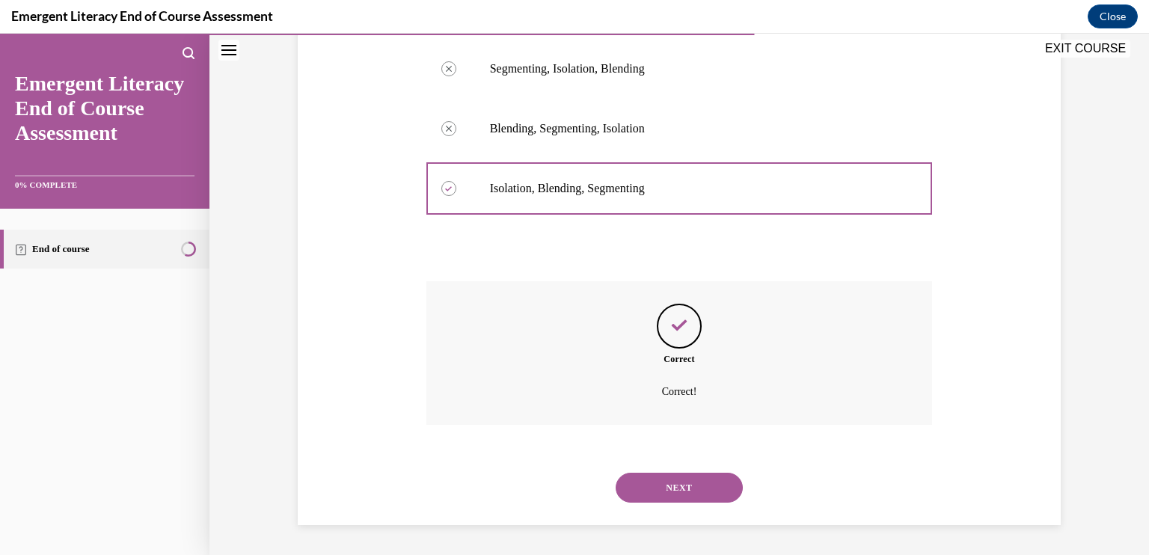
click at [672, 488] on button "NEXT" at bounding box center [679, 488] width 127 height 30
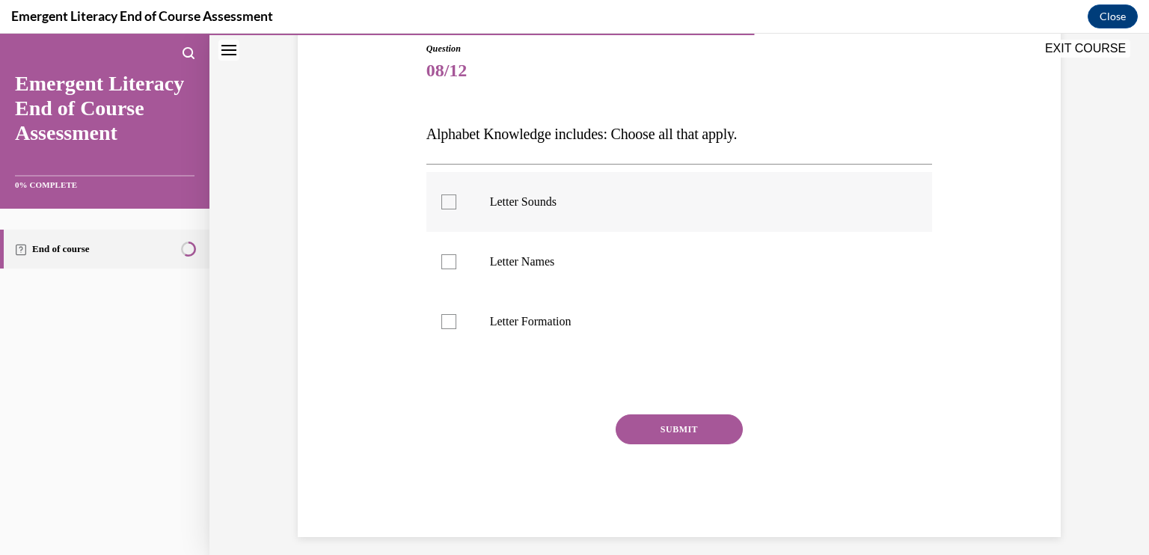
click at [449, 201] on div at bounding box center [448, 201] width 15 height 15
click at [449, 201] on input "Letter Sounds" at bounding box center [448, 201] width 15 height 15
checkbox input "true"
click at [446, 261] on div at bounding box center [448, 261] width 15 height 15
click at [446, 261] on input "Letter Names" at bounding box center [448, 261] width 15 height 15
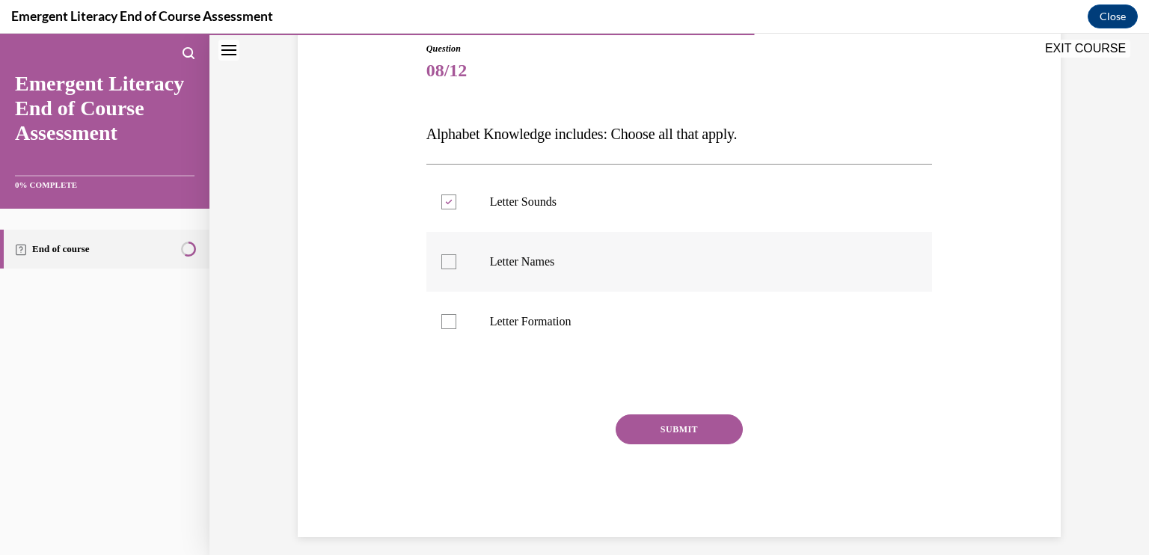
checkbox input "true"
click at [447, 321] on div at bounding box center [448, 321] width 15 height 15
click at [447, 321] on input "Letter Formation" at bounding box center [448, 321] width 15 height 15
checkbox input "true"
click at [697, 424] on button "SUBMIT" at bounding box center [679, 429] width 127 height 30
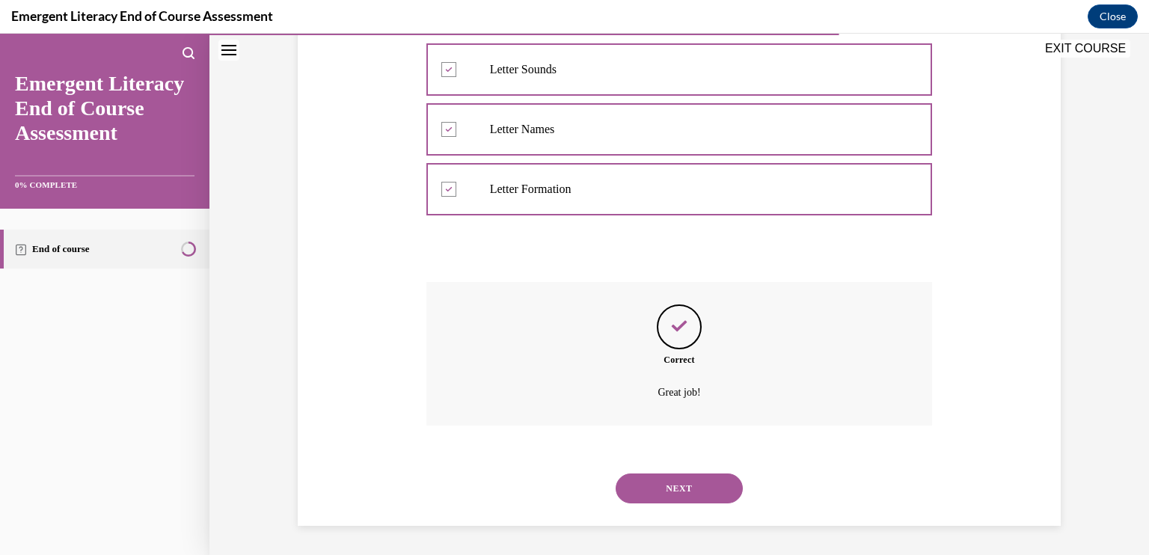
scroll to position [299, 0]
click at [666, 482] on button "NEXT" at bounding box center [679, 488] width 127 height 30
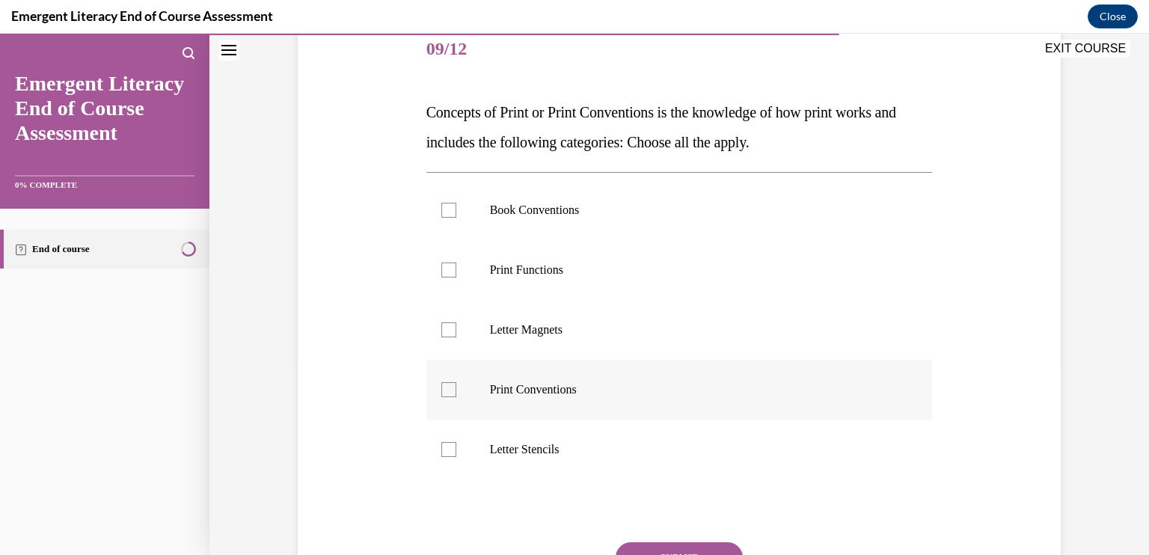
scroll to position [224, 0]
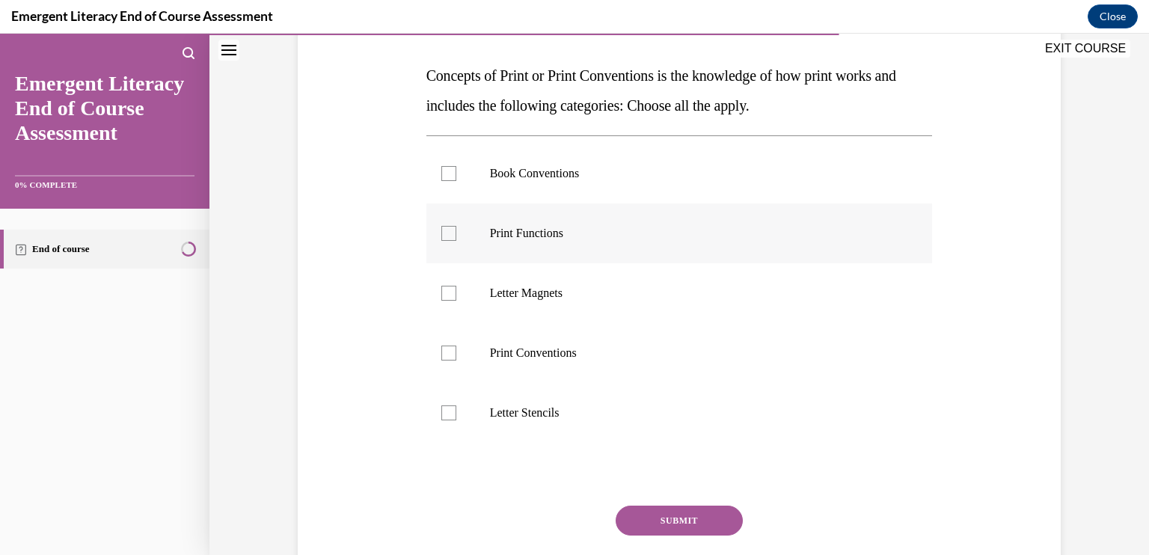
click at [433, 227] on label "Print Functions" at bounding box center [679, 233] width 506 height 60
click at [441, 227] on input "Print Functions" at bounding box center [448, 233] width 15 height 15
checkbox input "true"
click at [445, 353] on div at bounding box center [448, 353] width 15 height 15
click at [445, 353] on input "Print Conventions" at bounding box center [448, 353] width 15 height 15
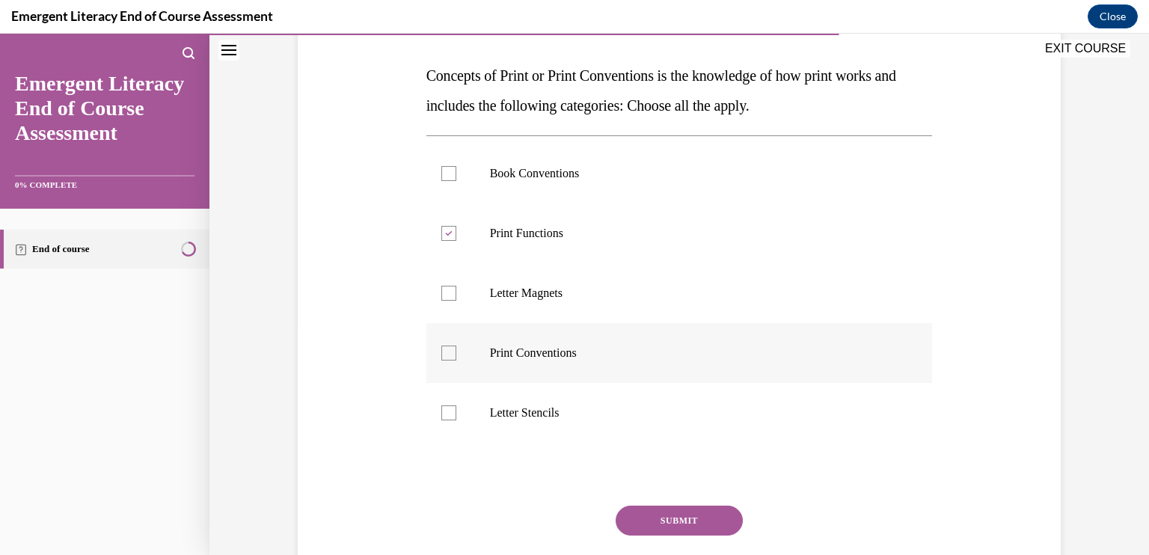
checkbox input "true"
click at [441, 174] on div at bounding box center [448, 173] width 15 height 15
click at [441, 174] on input "Book Conventions" at bounding box center [448, 173] width 15 height 15
checkbox input "true"
click at [678, 511] on button "SUBMIT" at bounding box center [679, 521] width 127 height 30
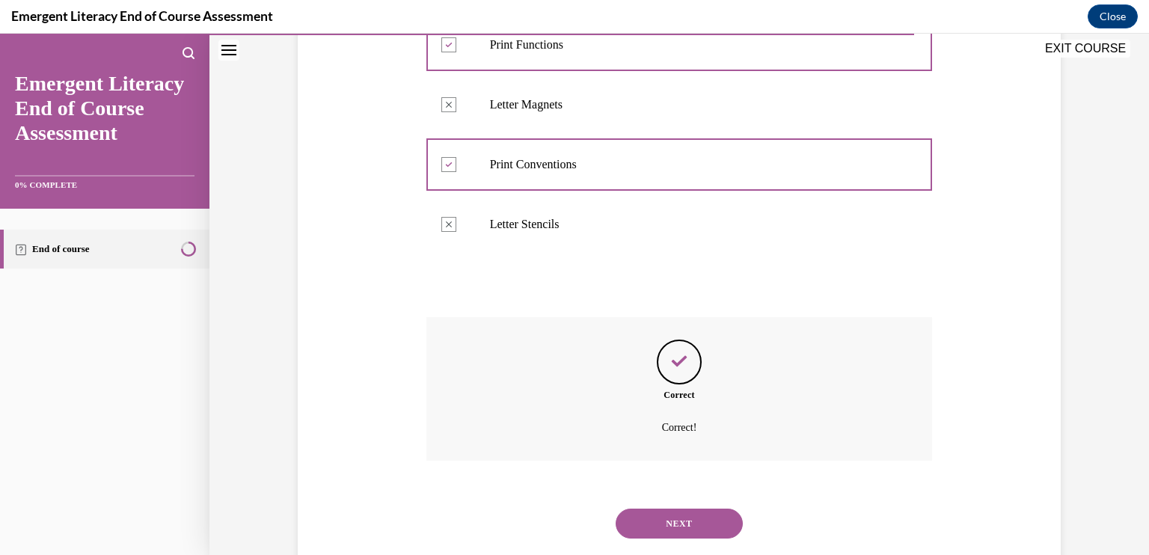
scroll to position [449, 0]
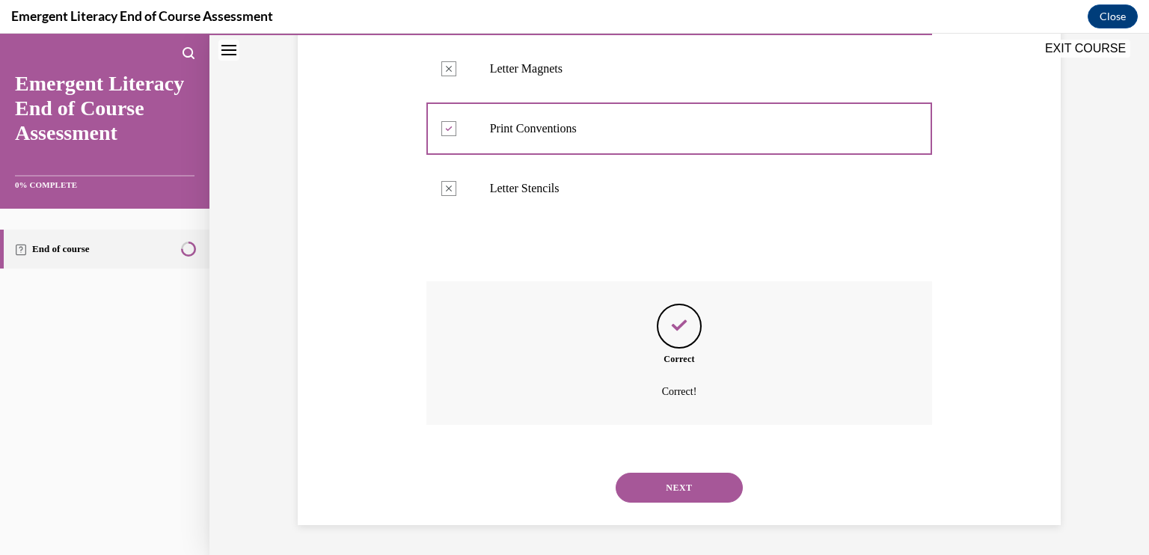
click at [666, 485] on button "NEXT" at bounding box center [679, 488] width 127 height 30
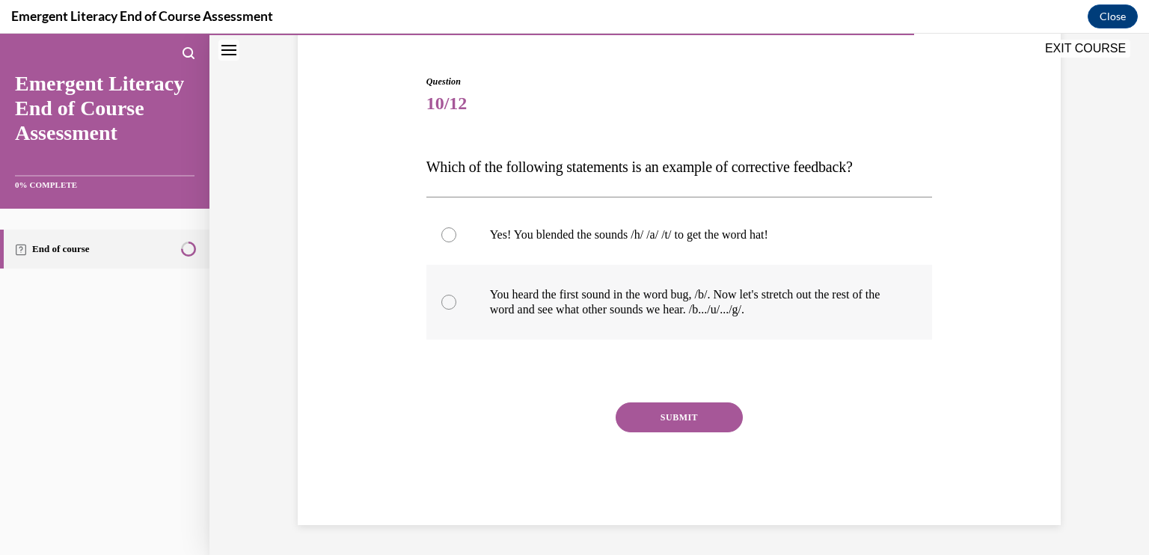
click at [447, 297] on div at bounding box center [448, 302] width 15 height 15
click at [447, 297] on input "You heard the first sound in the word bug, /b/. Now let's stretch out the rest …" at bounding box center [448, 302] width 15 height 15
radio input "true"
click at [677, 416] on button "SUBMIT" at bounding box center [679, 417] width 127 height 30
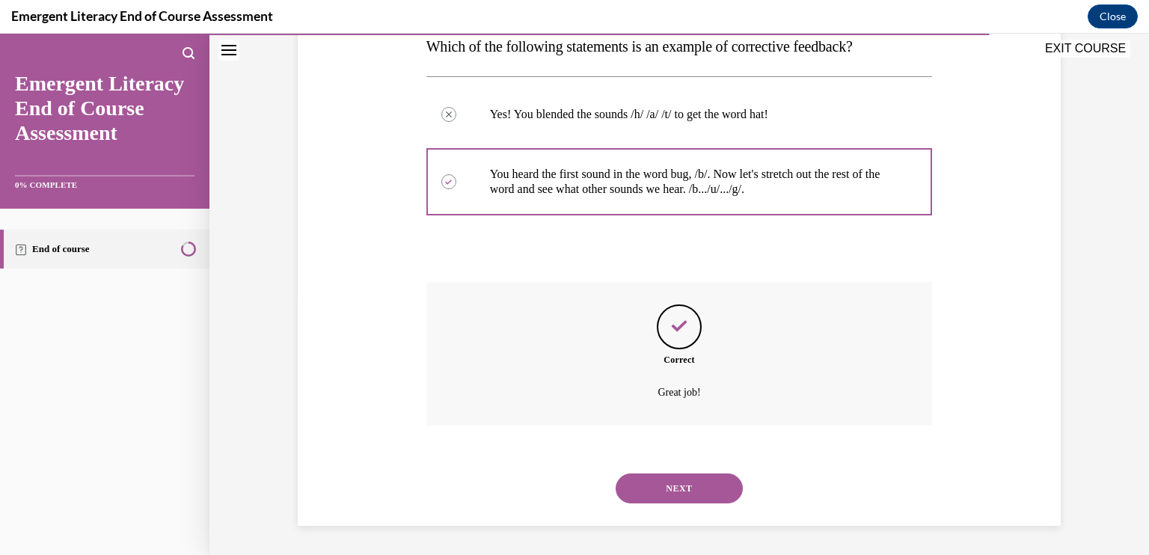
scroll to position [254, 0]
click at [672, 479] on button "NEXT" at bounding box center [679, 488] width 127 height 30
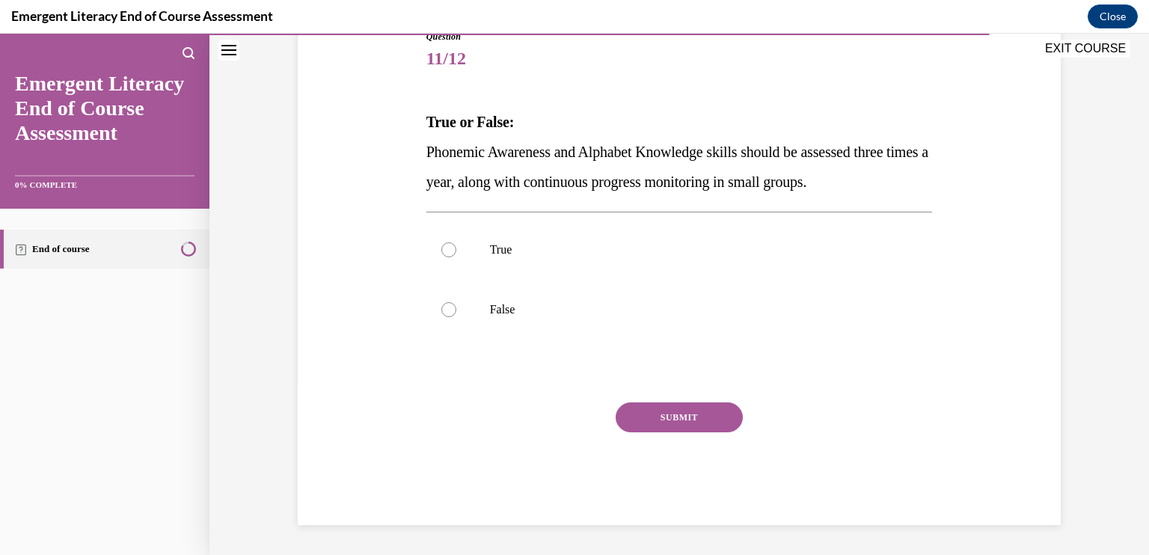
scroll to position [166, 0]
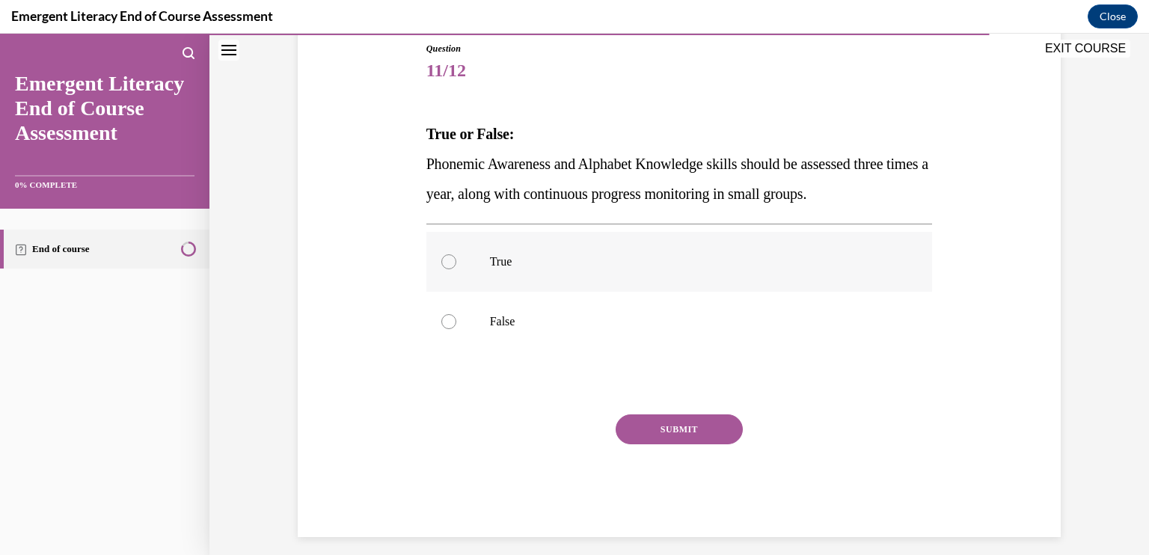
click at [441, 260] on div at bounding box center [448, 261] width 15 height 15
click at [441, 260] on input "True" at bounding box center [448, 261] width 15 height 15
radio input "true"
click at [629, 429] on button "SUBMIT" at bounding box center [679, 429] width 127 height 30
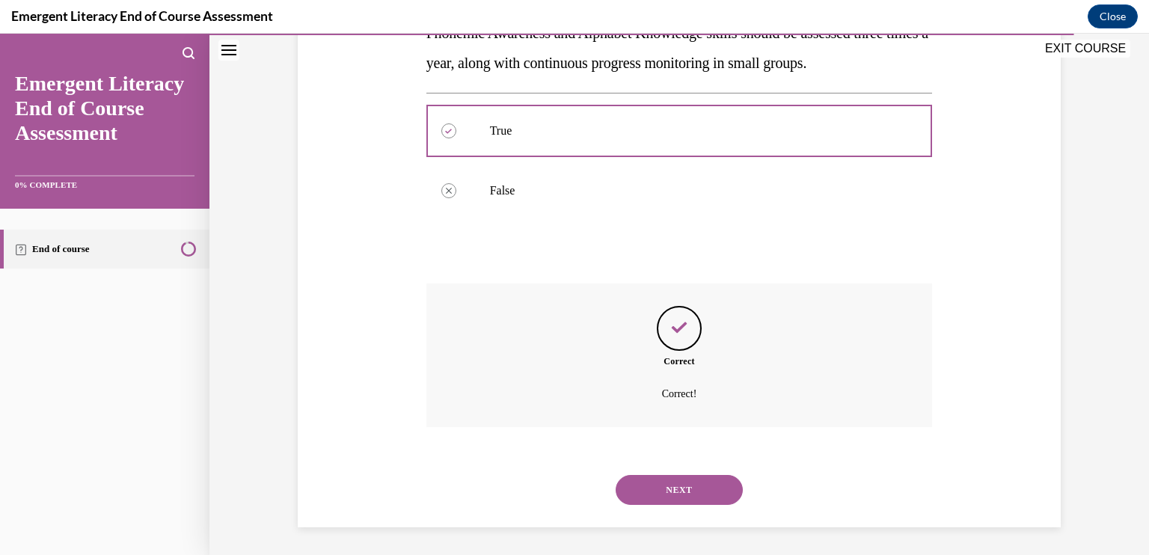
scroll to position [299, 0]
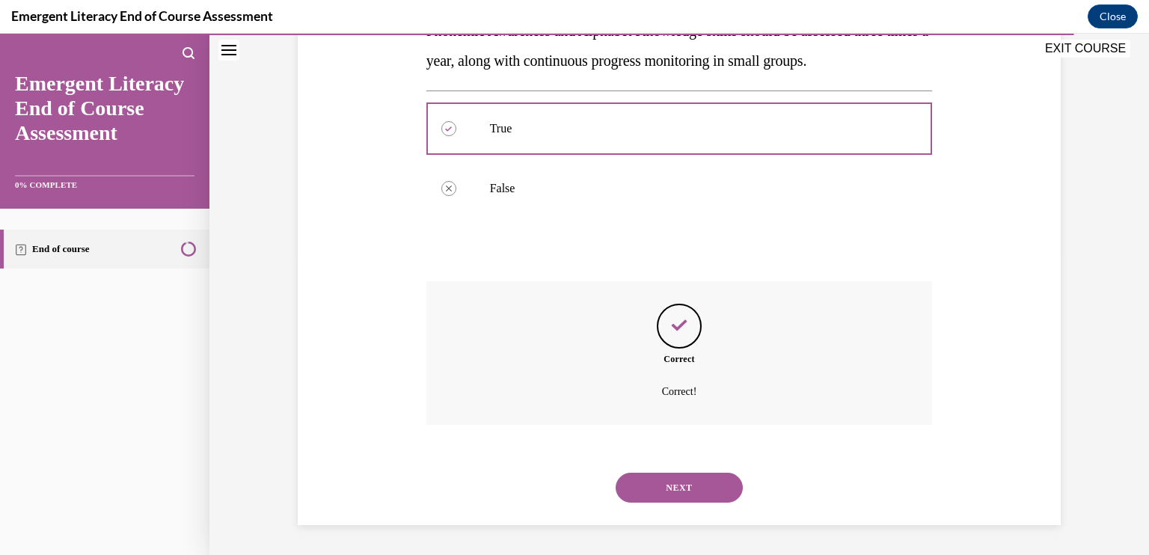
click at [658, 477] on button "NEXT" at bounding box center [679, 488] width 127 height 30
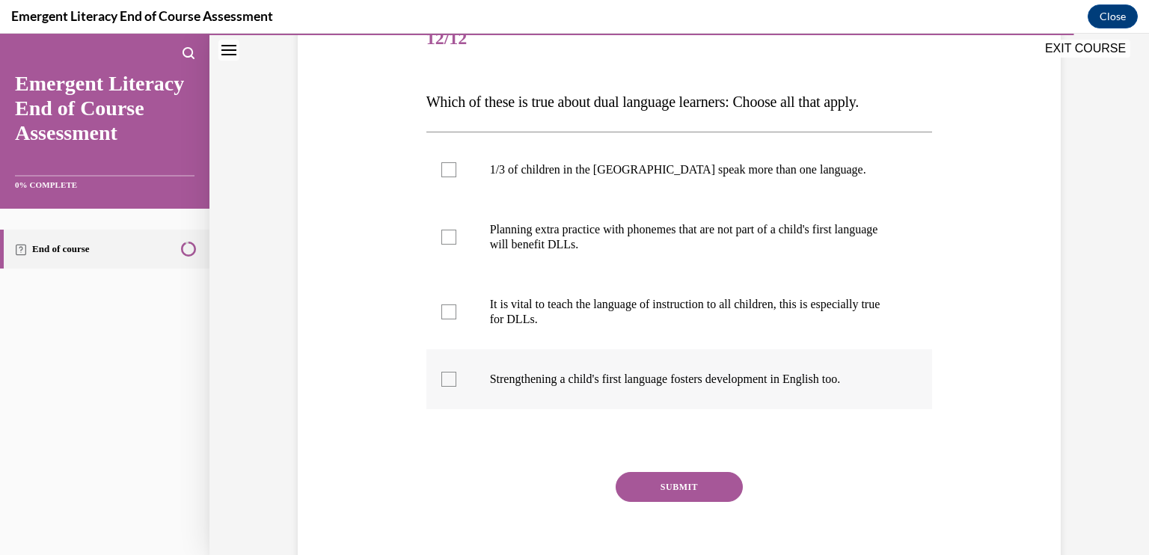
scroll to position [224, 0]
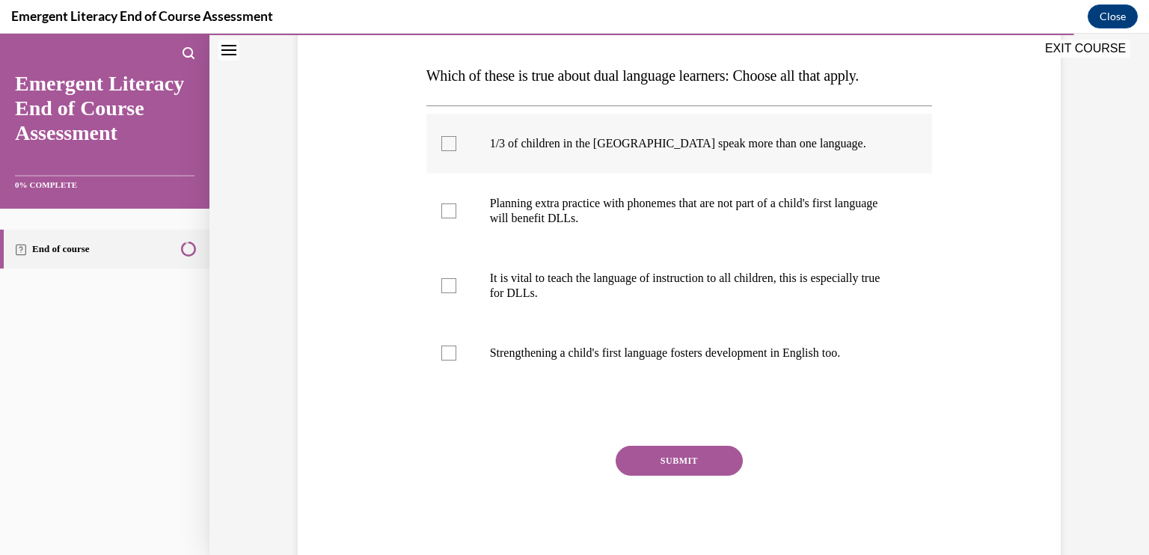
drag, startPoint x: 443, startPoint y: 144, endPoint x: 449, endPoint y: 172, distance: 28.3
click at [444, 152] on label "1/3 of children in the US speak more than one language." at bounding box center [679, 144] width 506 height 60
click at [444, 151] on input "1/3 of children in the US speak more than one language." at bounding box center [448, 143] width 15 height 15
checkbox input "true"
drag, startPoint x: 438, startPoint y: 211, endPoint x: 441, endPoint y: 256, distance: 44.9
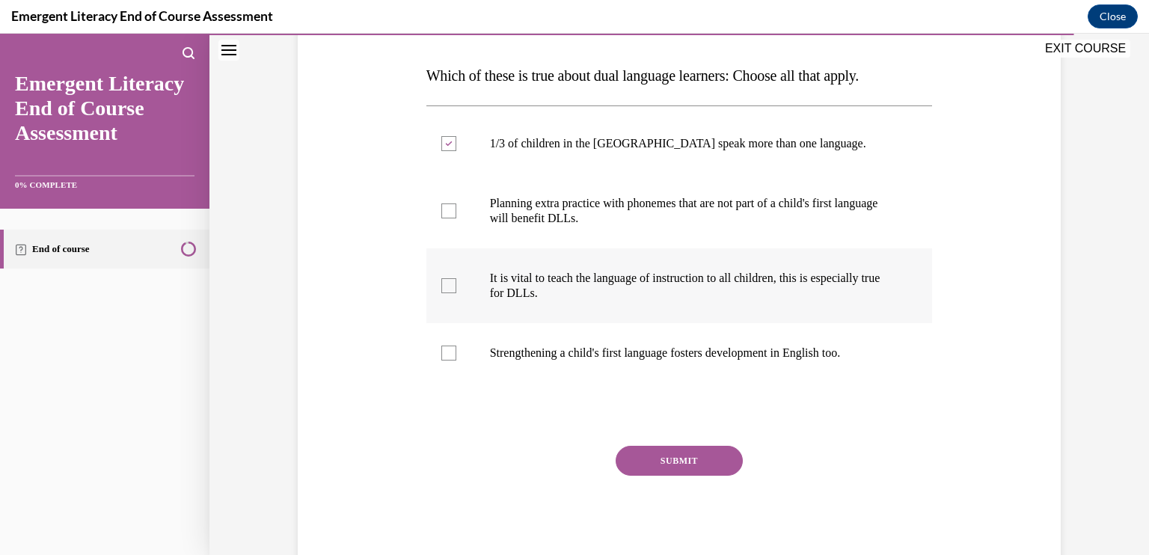
click at [441, 217] on div at bounding box center [448, 210] width 15 height 15
click at [441, 217] on input "Planning extra practice with phonemes that are not part of a child's first lang…" at bounding box center [448, 210] width 15 height 15
checkbox input "true"
drag, startPoint x: 438, startPoint y: 285, endPoint x: 440, endPoint y: 302, distance: 17.4
click at [441, 286] on div at bounding box center [448, 285] width 15 height 15
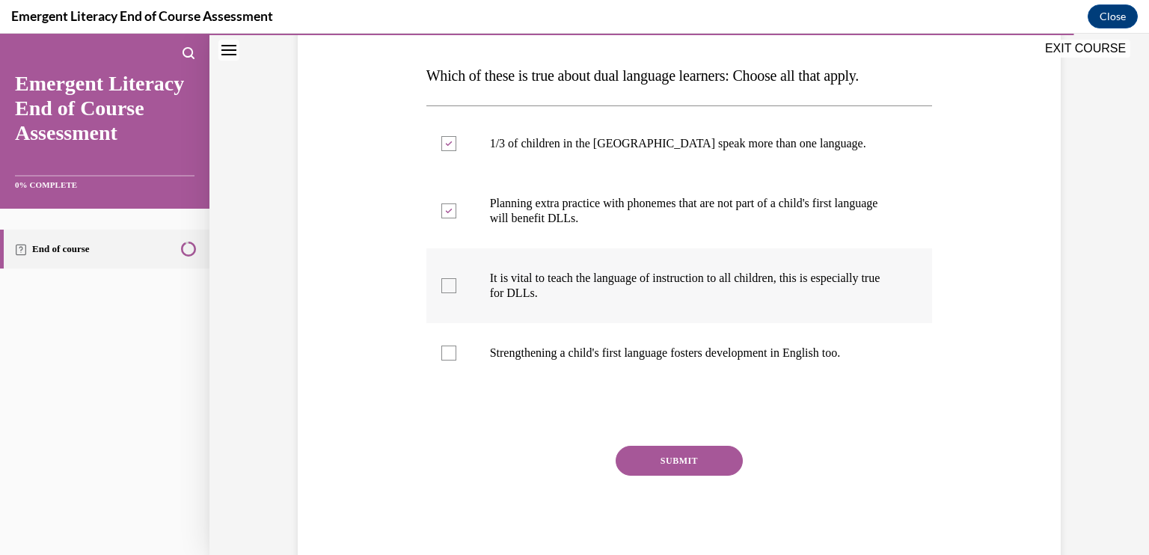
click at [441, 286] on input "It is vital to teach the language of instruction to all children, this is espec…" at bounding box center [448, 285] width 15 height 15
checkbox input "true"
click at [441, 357] on div at bounding box center [448, 353] width 15 height 15
click at [441, 357] on input "Strengthening a child's first language fosters development in English too." at bounding box center [448, 353] width 15 height 15
checkbox input "true"
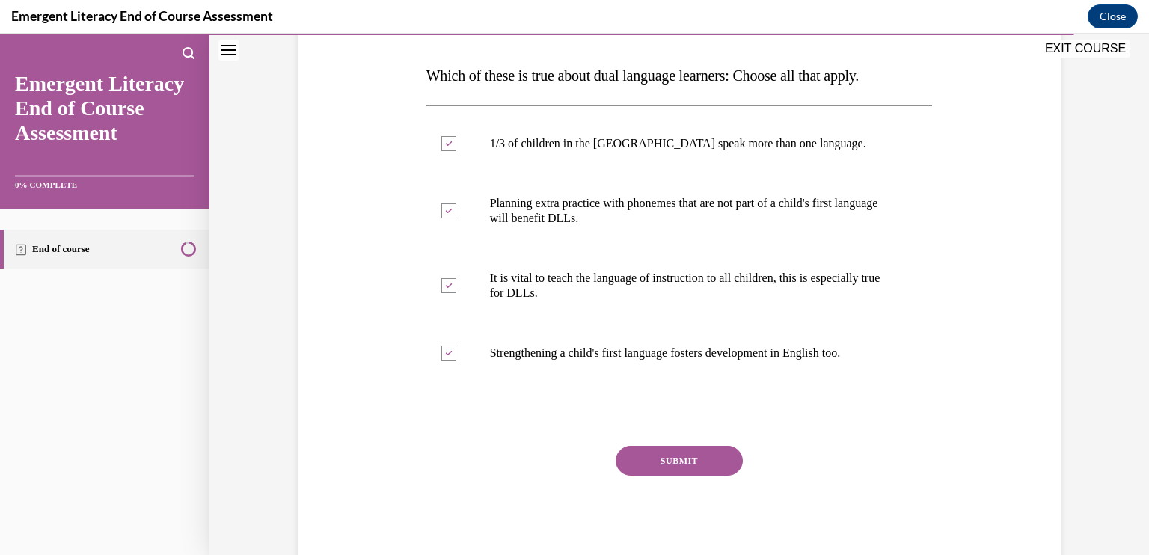
click at [678, 456] on button "SUBMIT" at bounding box center [679, 461] width 127 height 30
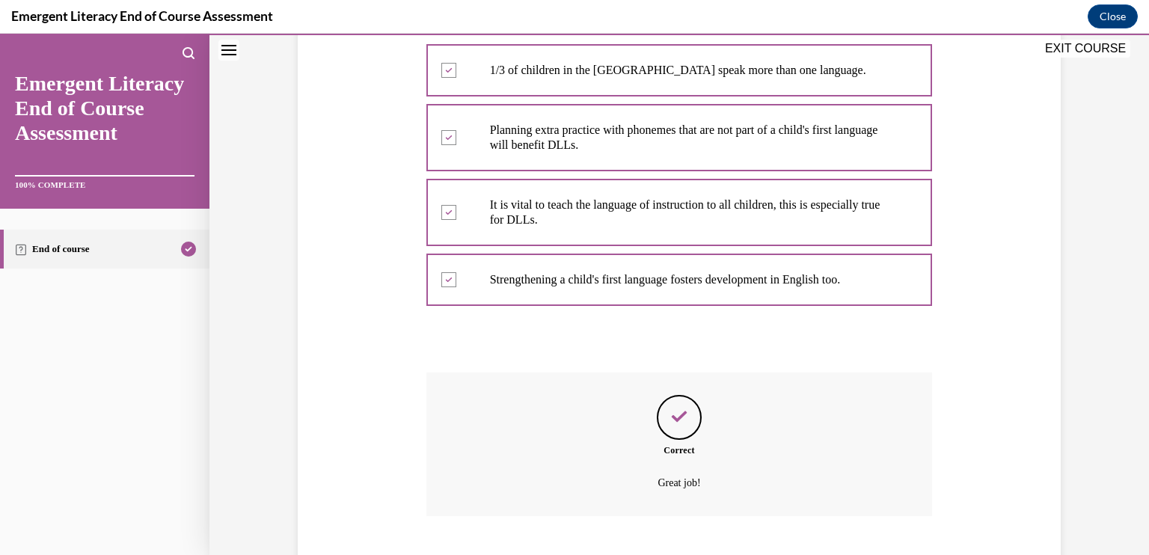
scroll to position [389, 0]
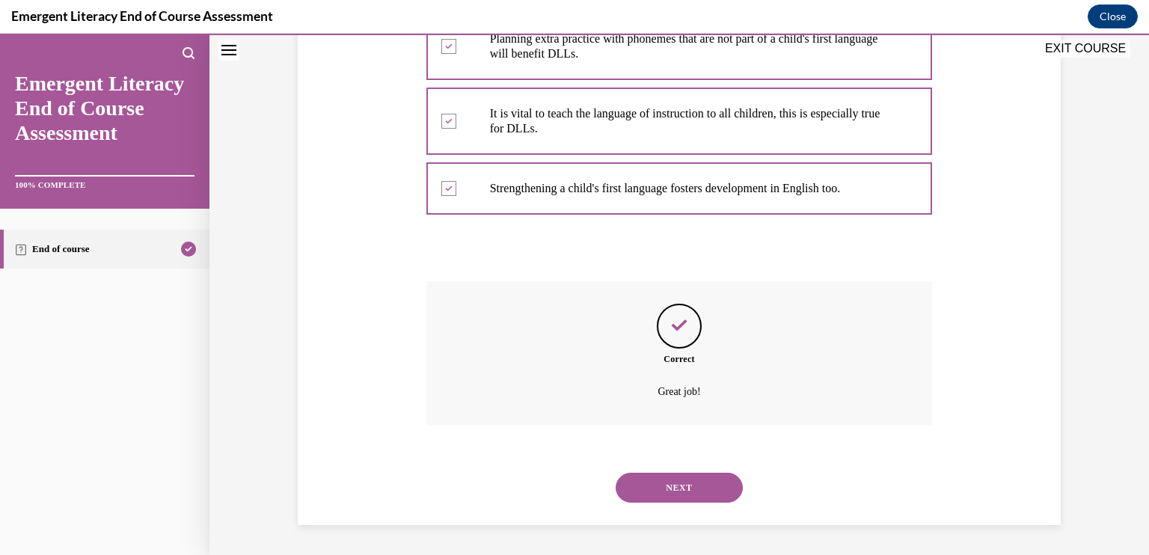
click at [667, 479] on button "NEXT" at bounding box center [679, 488] width 127 height 30
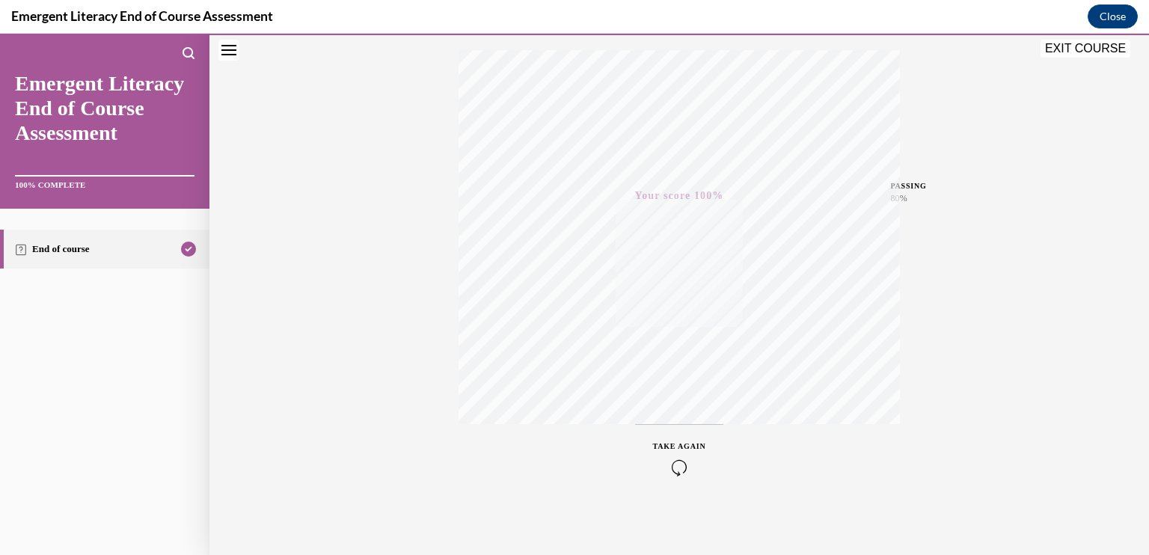
scroll to position [245, 0]
click at [1086, 44] on button "EXIT COURSE" at bounding box center [1086, 49] width 90 height 18
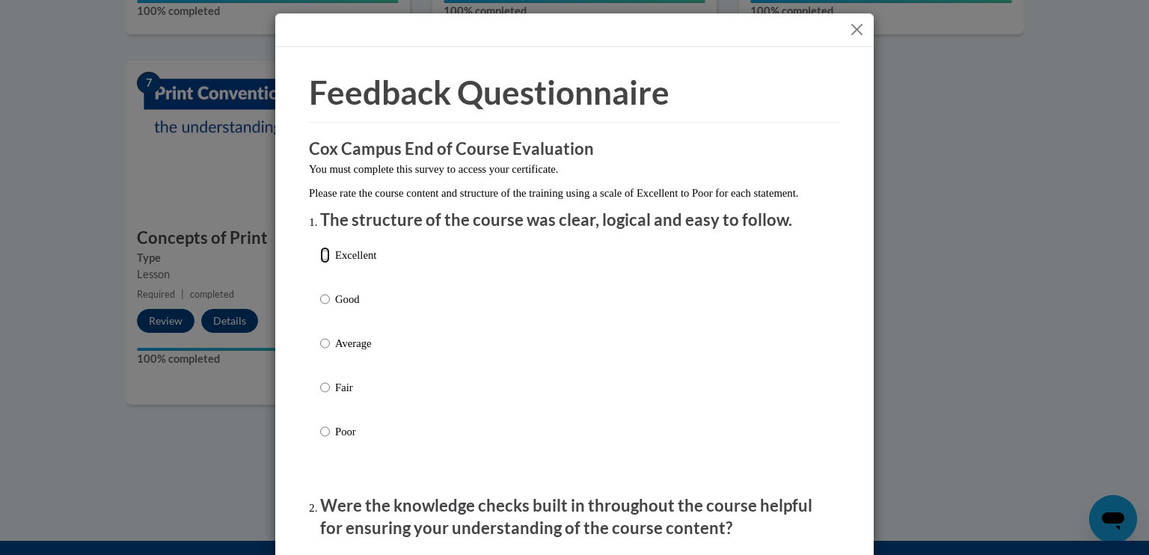
click at [320, 263] on input "Excellent" at bounding box center [325, 255] width 10 height 16
radio input "true"
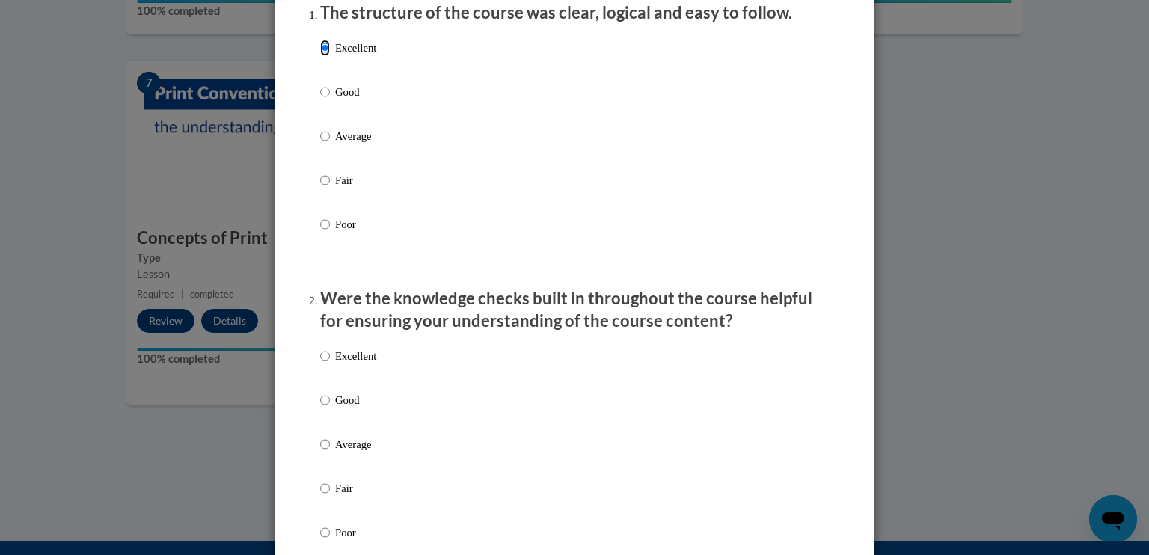
scroll to position [299, 0]
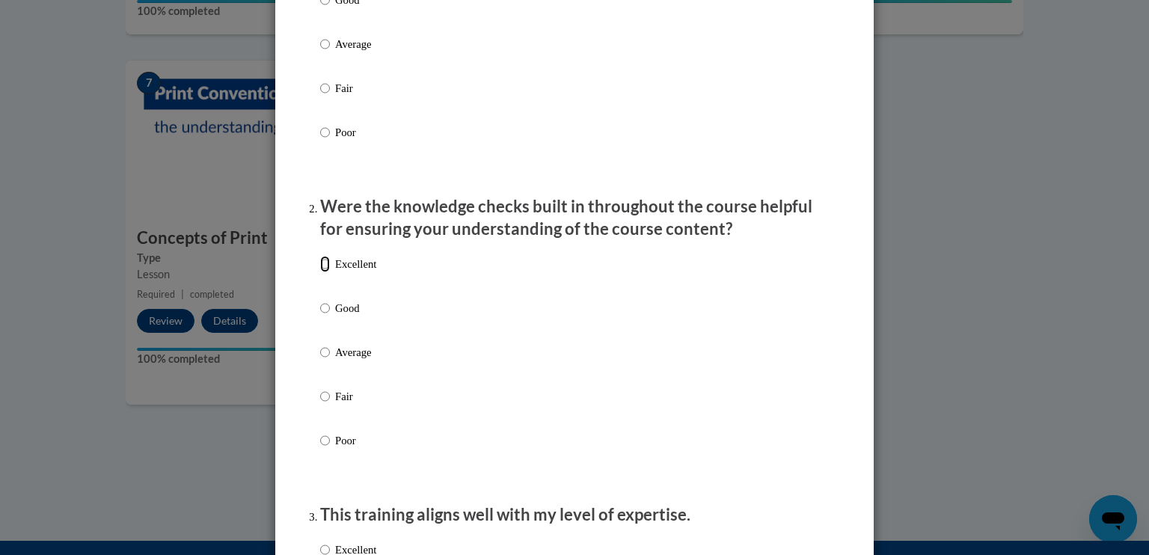
click at [320, 272] on input "Excellent" at bounding box center [325, 264] width 10 height 16
radio input "true"
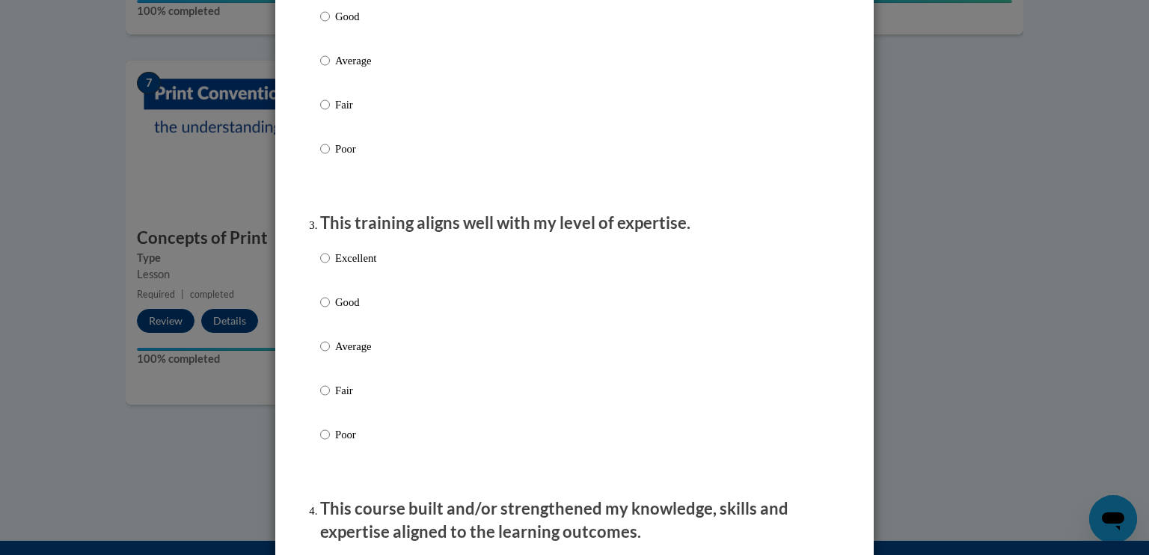
scroll to position [598, 0]
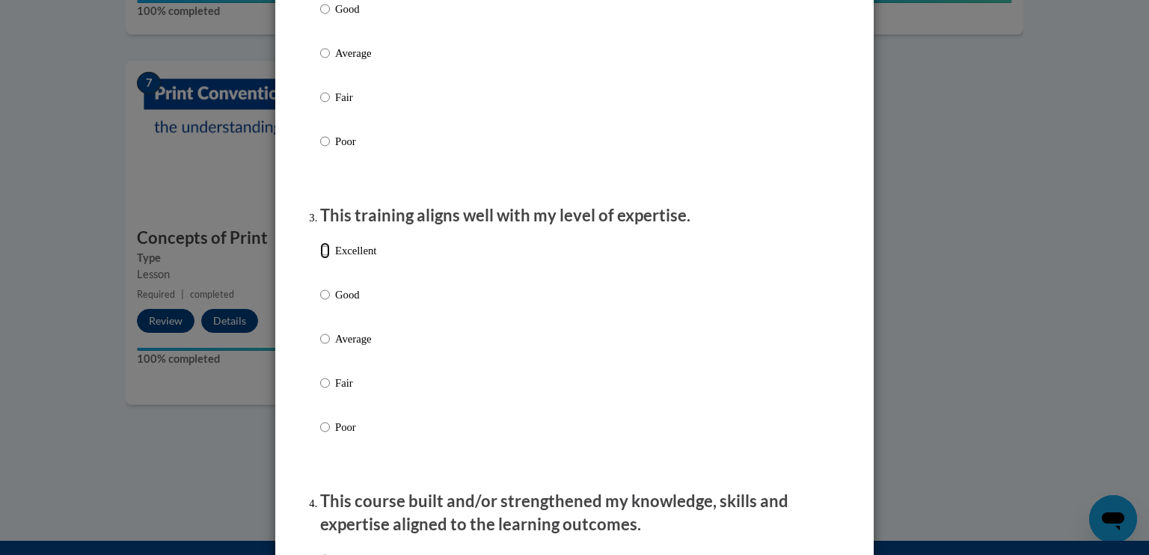
click at [320, 259] on input "Excellent" at bounding box center [325, 250] width 10 height 16
radio input "true"
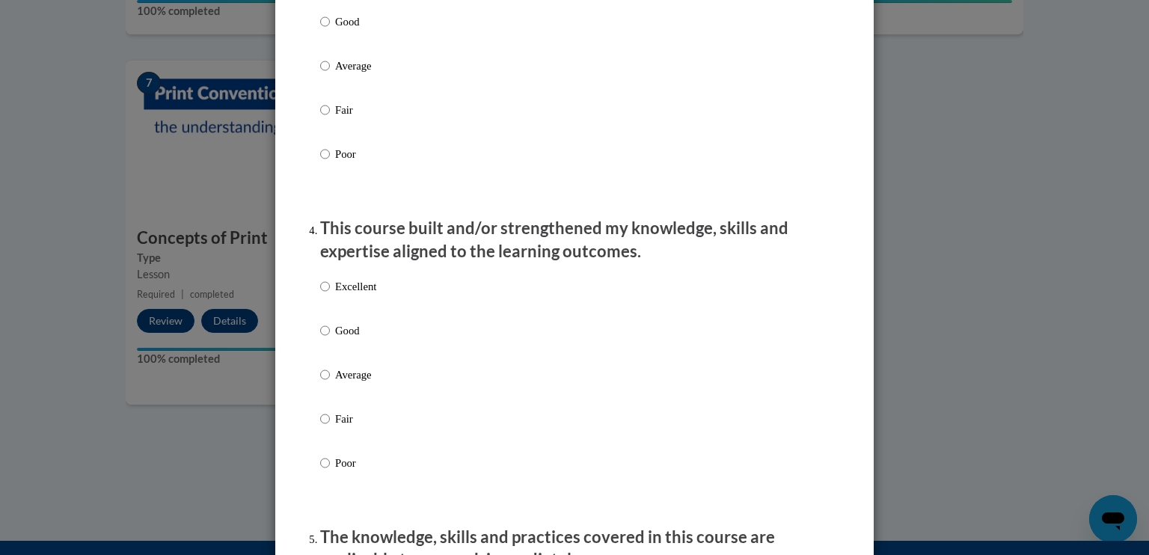
scroll to position [898, 0]
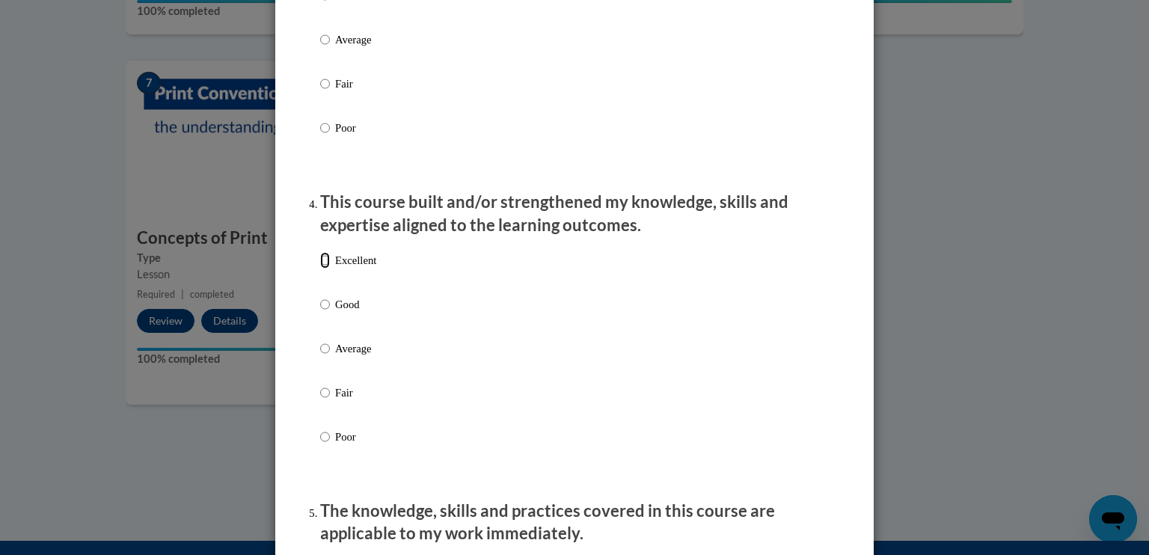
click at [320, 269] on input "Excellent" at bounding box center [325, 260] width 10 height 16
radio input "true"
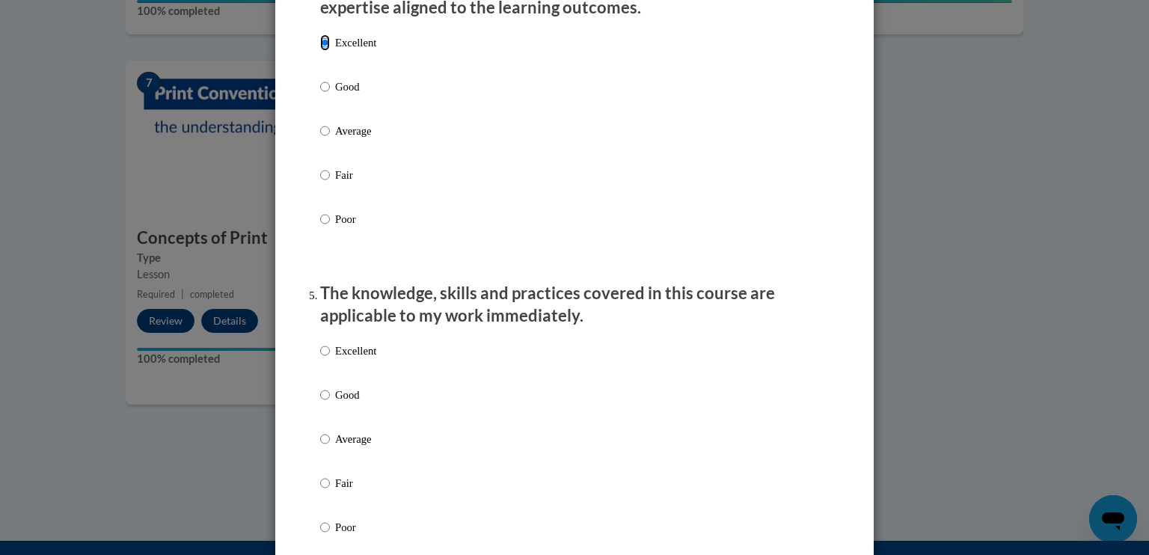
scroll to position [1122, 0]
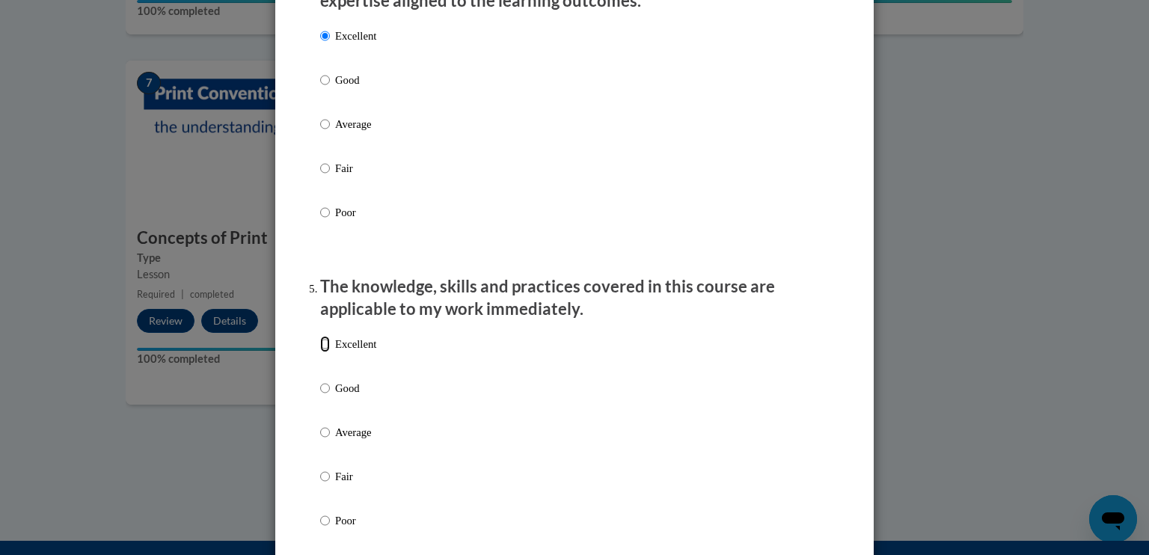
click at [320, 352] on input "Excellent" at bounding box center [325, 344] width 10 height 16
radio input "true"
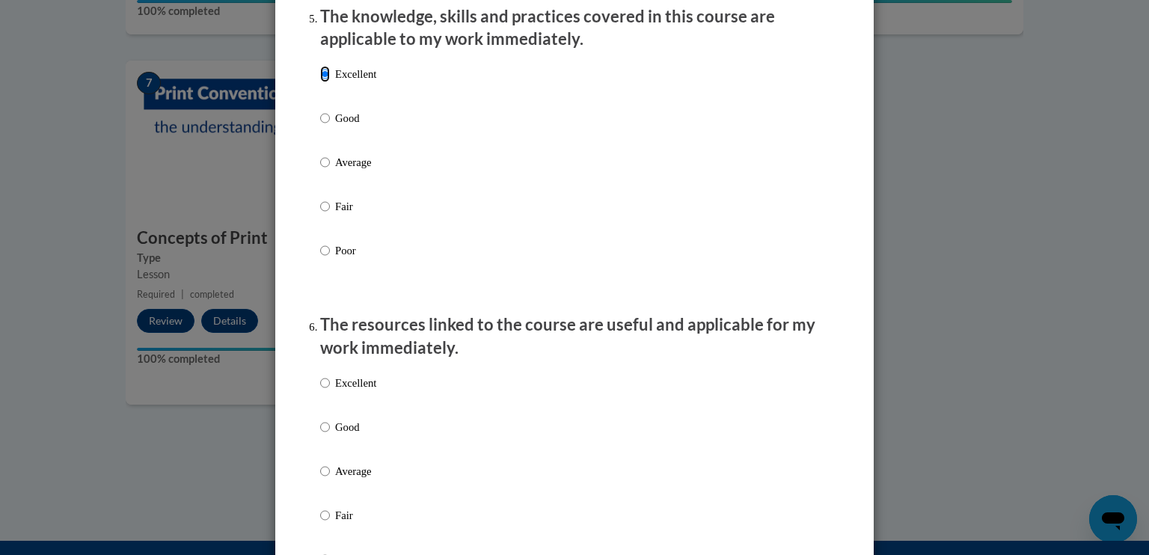
scroll to position [1421, 0]
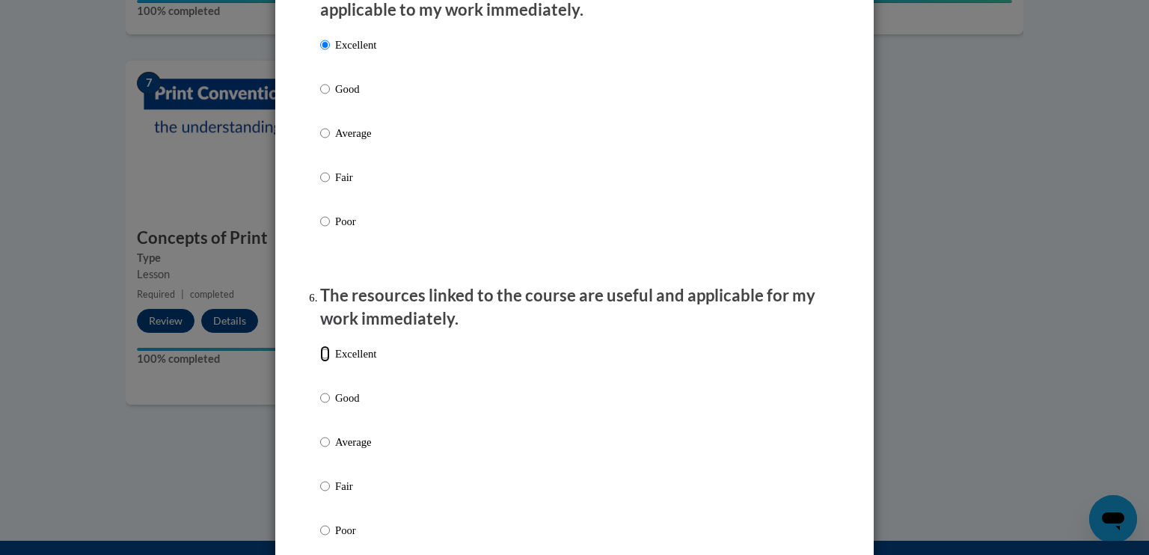
click at [320, 362] on input "Excellent" at bounding box center [325, 354] width 10 height 16
radio input "true"
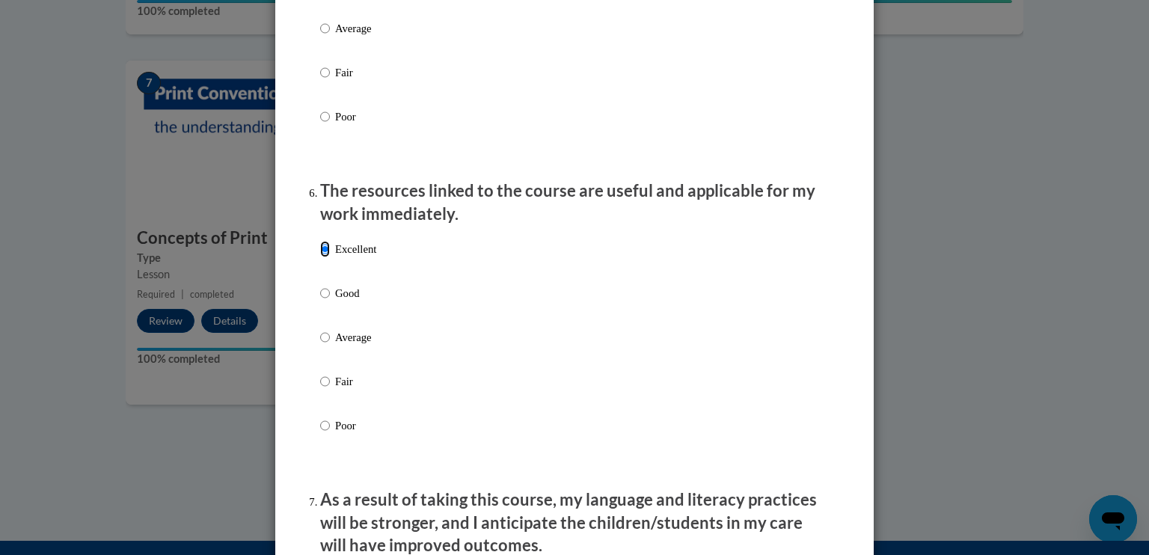
scroll to position [1720, 0]
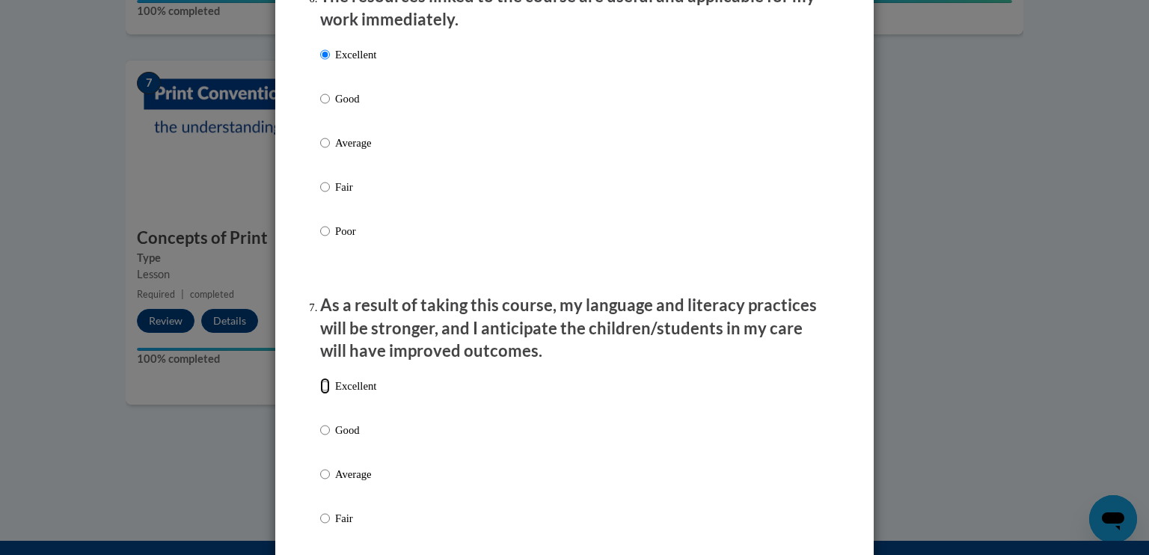
click at [320, 394] on input "Excellent" at bounding box center [325, 386] width 10 height 16
radio input "true"
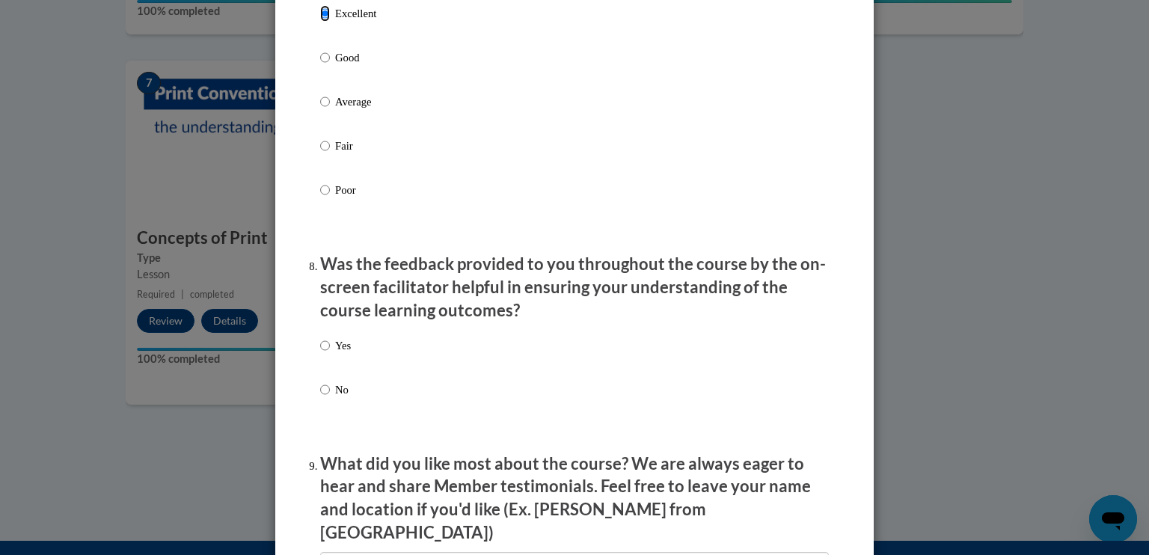
scroll to position [2095, 0]
click at [320, 352] on input "Yes" at bounding box center [325, 344] width 10 height 16
radio input "true"
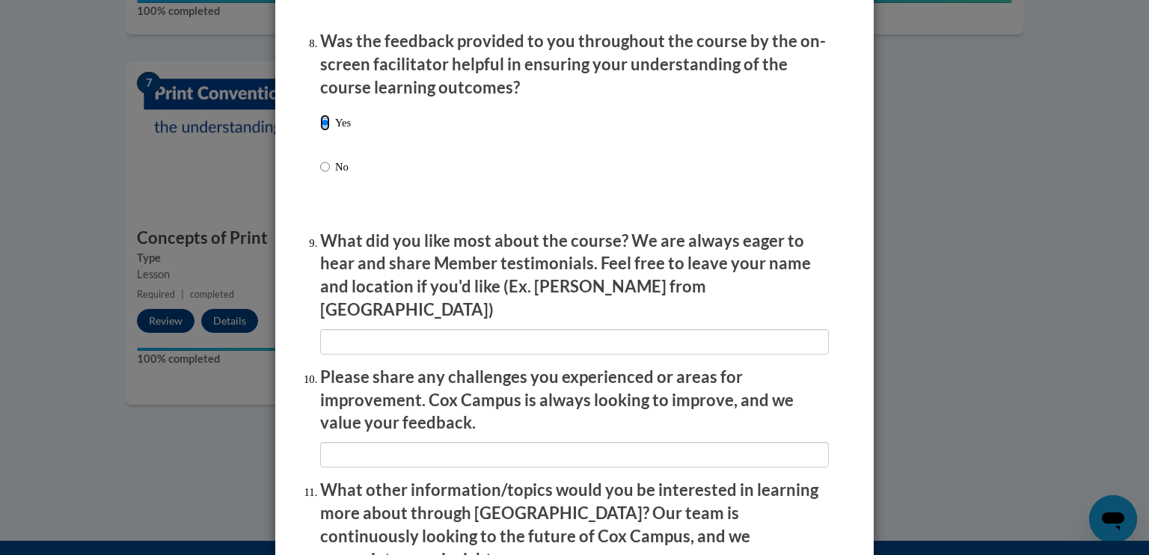
scroll to position [2319, 0]
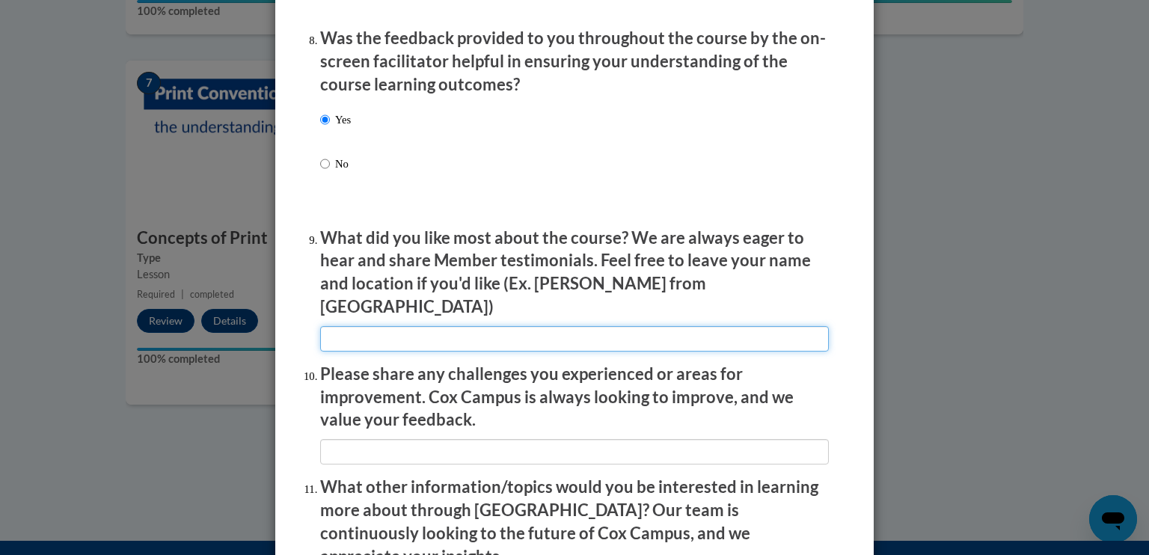
click at [431, 332] on input "textbox" at bounding box center [574, 338] width 509 height 25
type input "Courses were not prolonged."
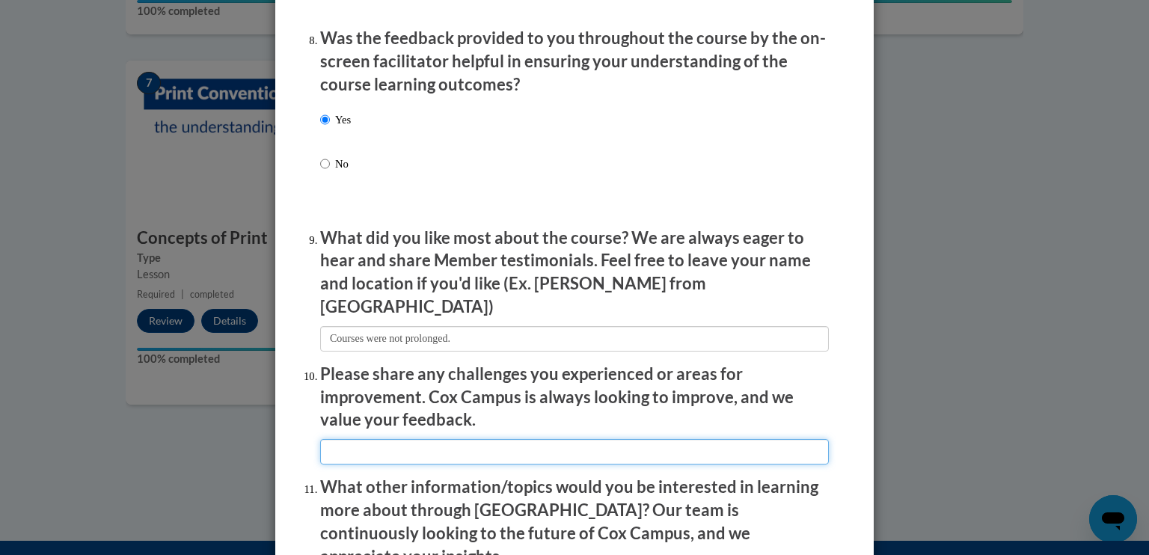
click at [473, 449] on input "textbox" at bounding box center [574, 451] width 509 height 25
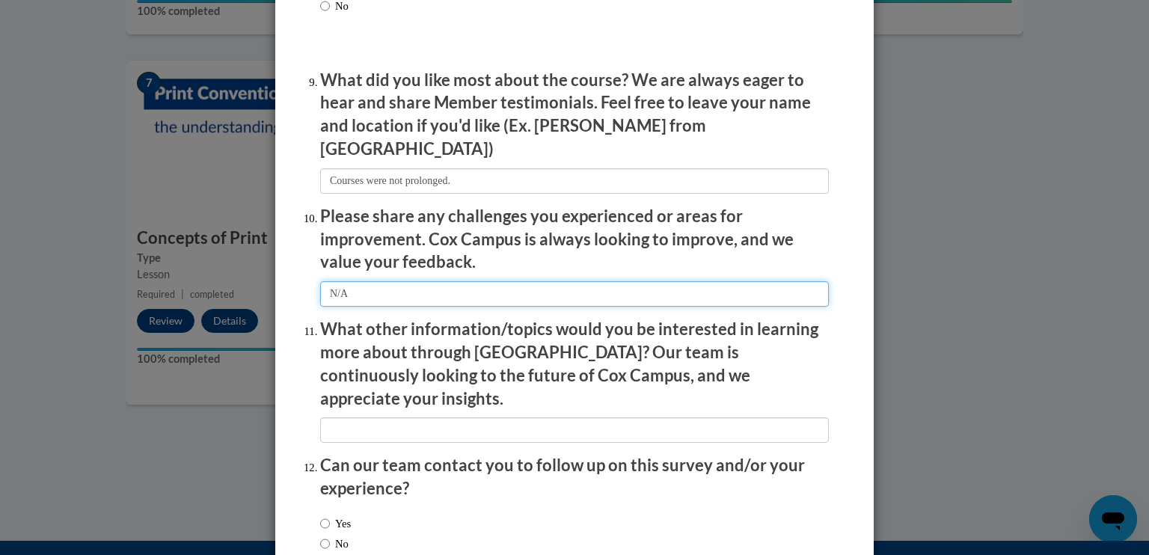
scroll to position [2543, 0]
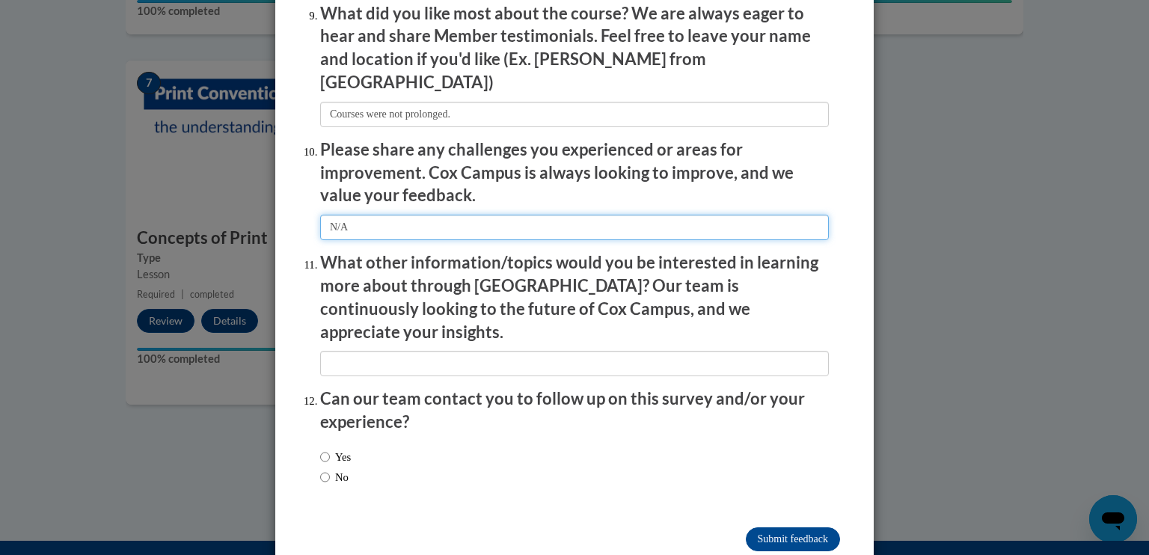
type input "N/A"
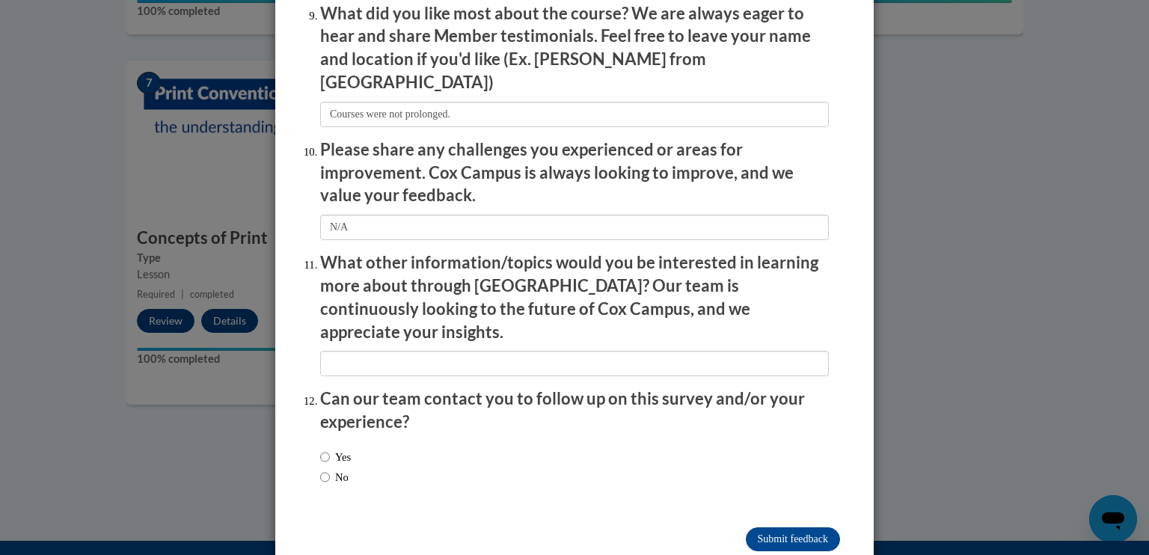
drag, startPoint x: 317, startPoint y: 426, endPoint x: 577, endPoint y: 447, distance: 261.1
click at [577, 447] on div "Yes No" at bounding box center [574, 469] width 509 height 56
drag, startPoint x: 316, startPoint y: 424, endPoint x: 367, endPoint y: 369, distance: 75.7
click at [320, 449] on input "Yes" at bounding box center [325, 457] width 10 height 16
radio input "true"
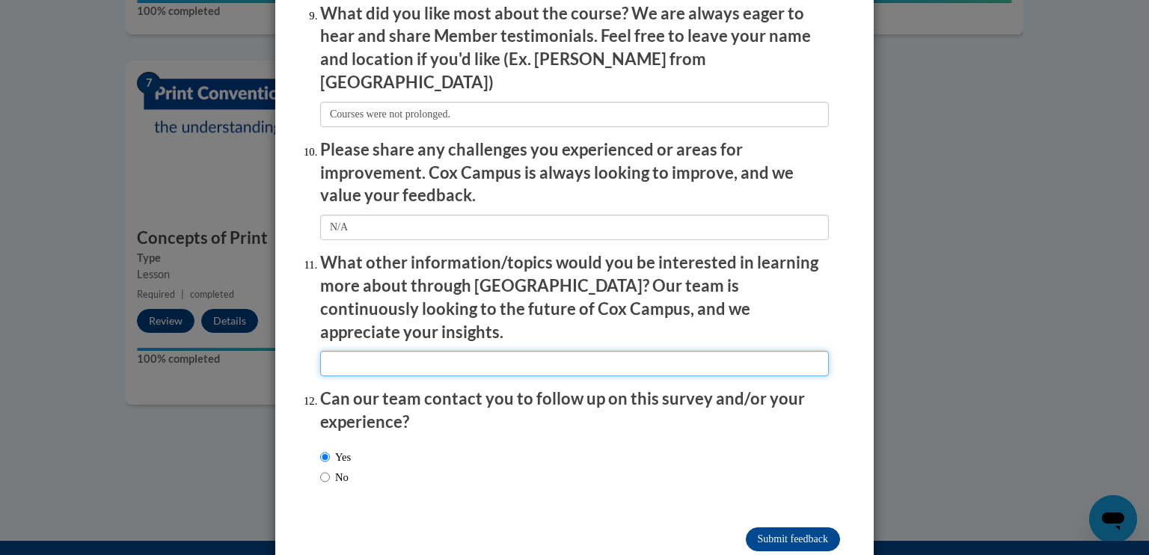
click at [394, 351] on input "textbox" at bounding box center [574, 363] width 509 height 25
type input "N/A"
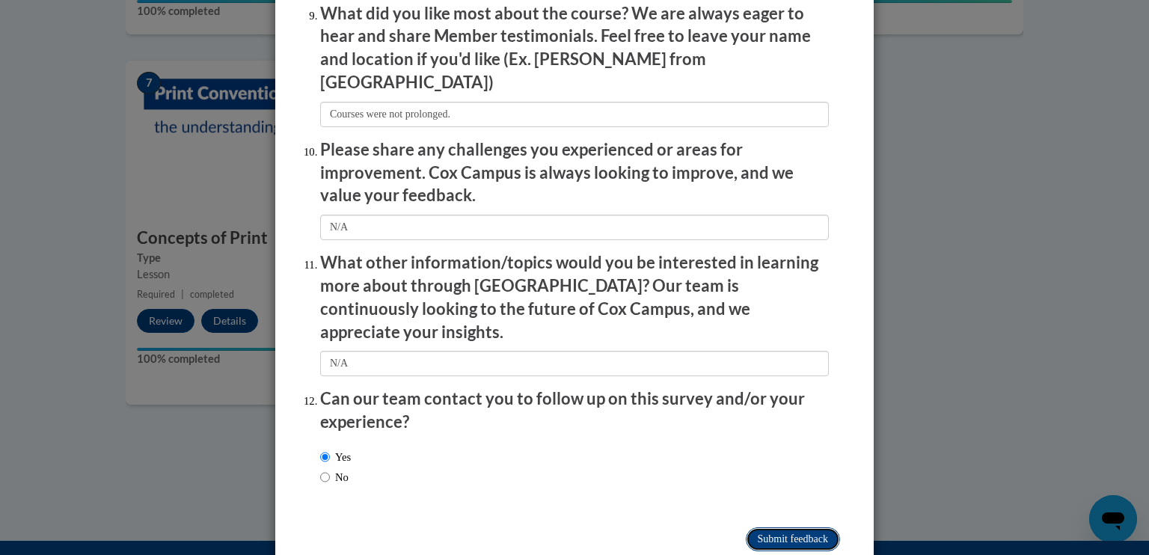
click at [785, 527] on input "Submit feedback" at bounding box center [793, 539] width 94 height 24
